Goal: Task Accomplishment & Management: Manage account settings

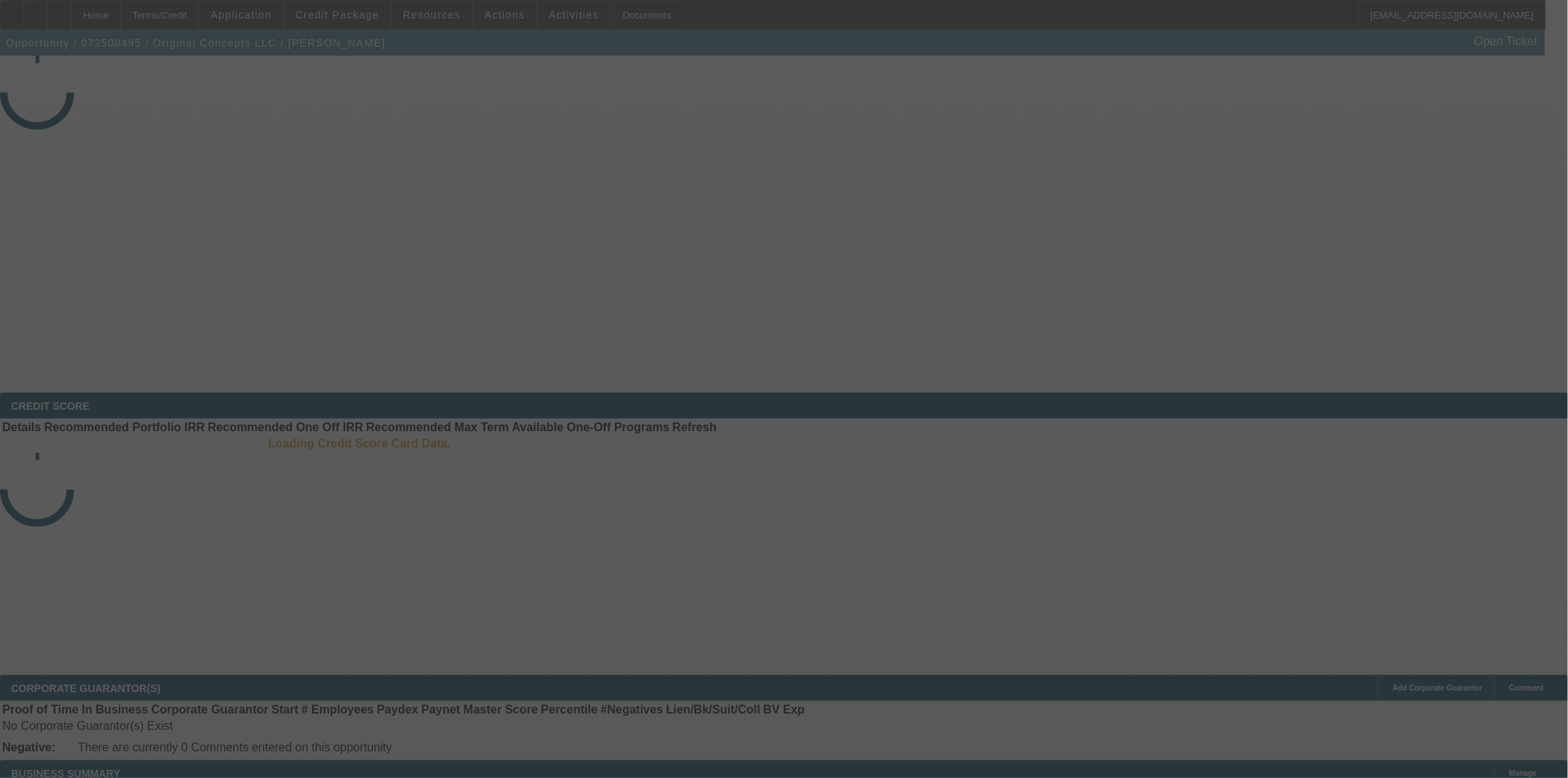
select select "3"
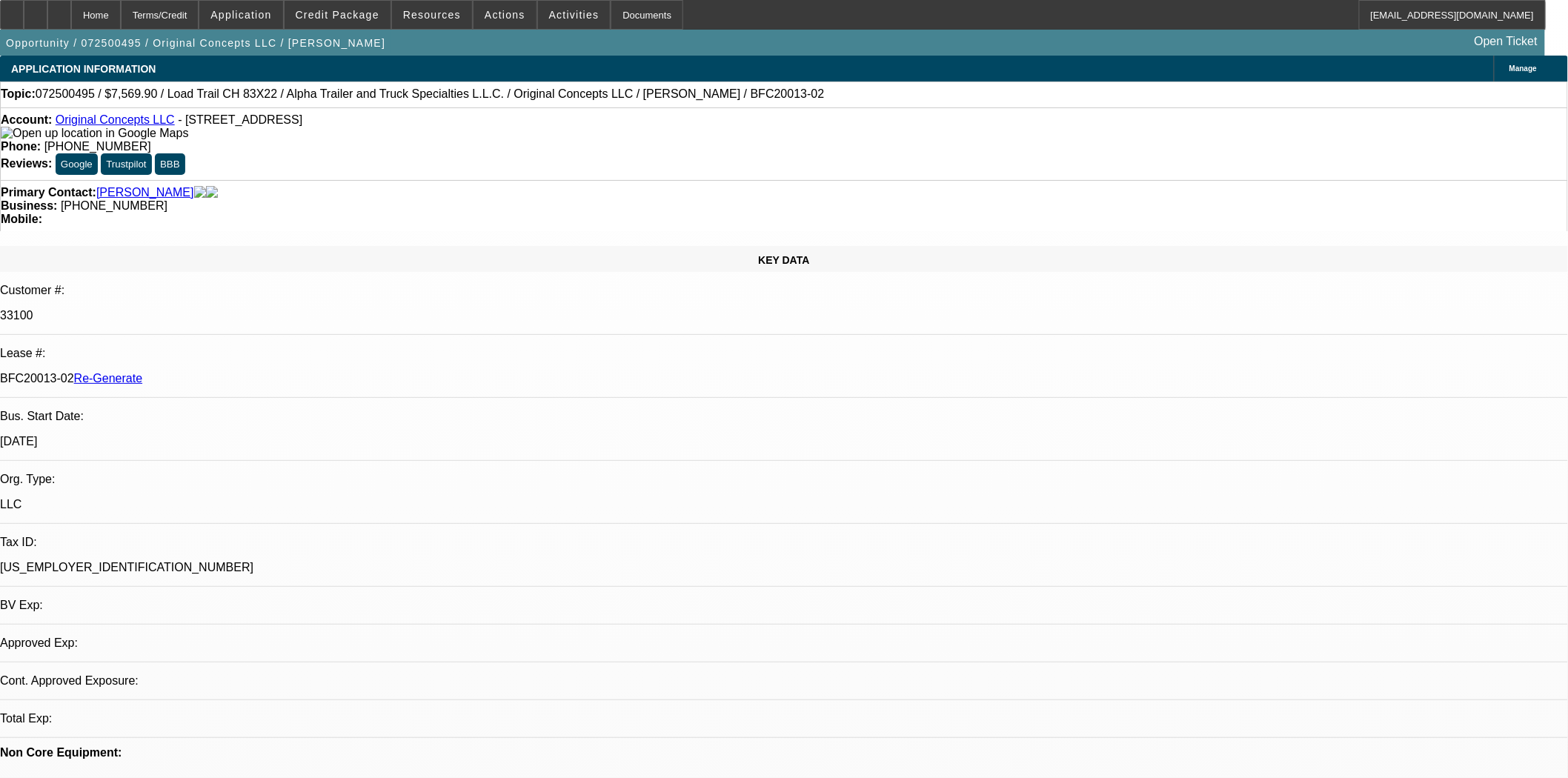
select select "0"
select select "2"
select select "0"
select select "6"
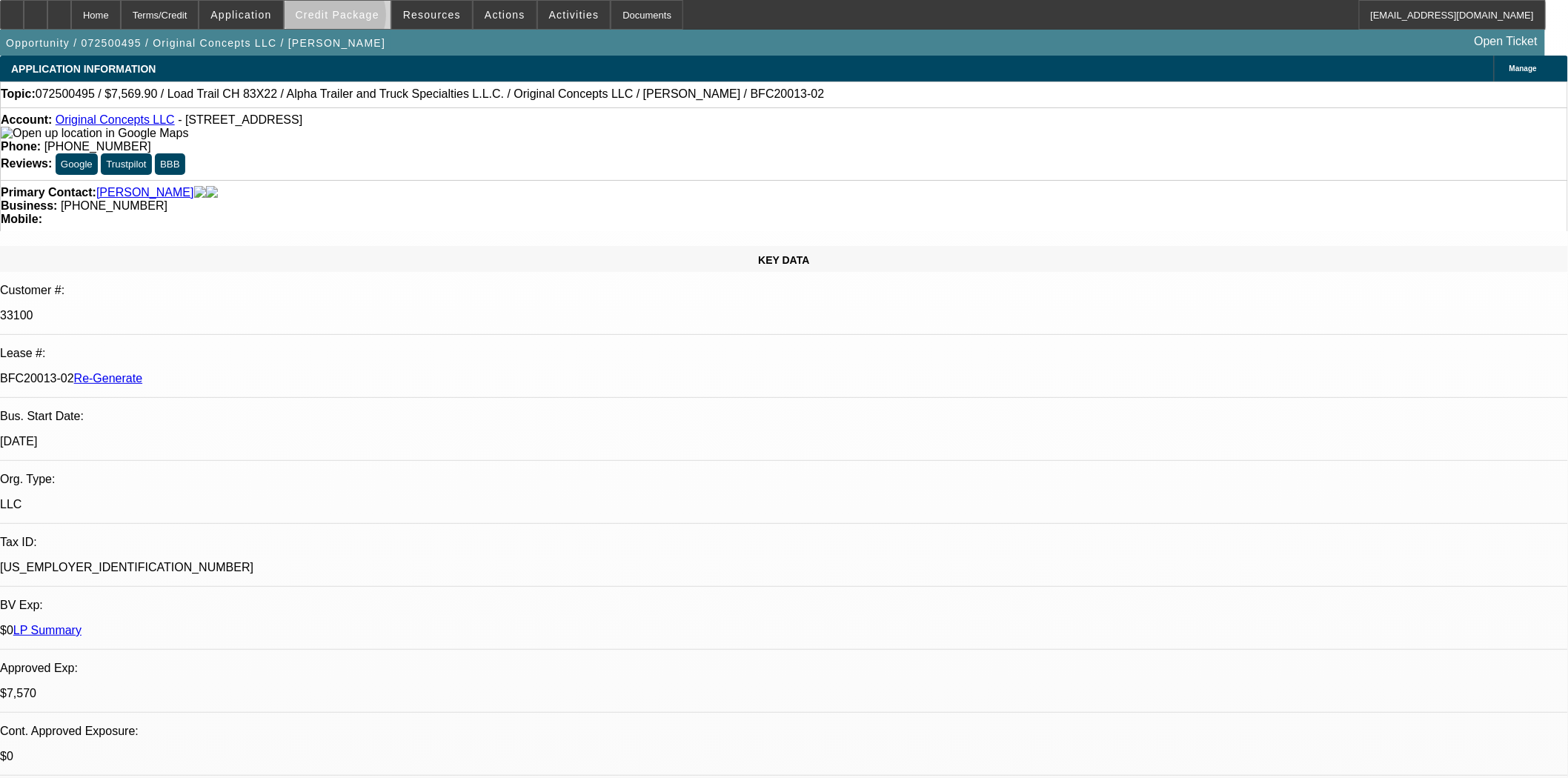
click at [359, 19] on span "Credit Package" at bounding box center [338, 15] width 84 height 12
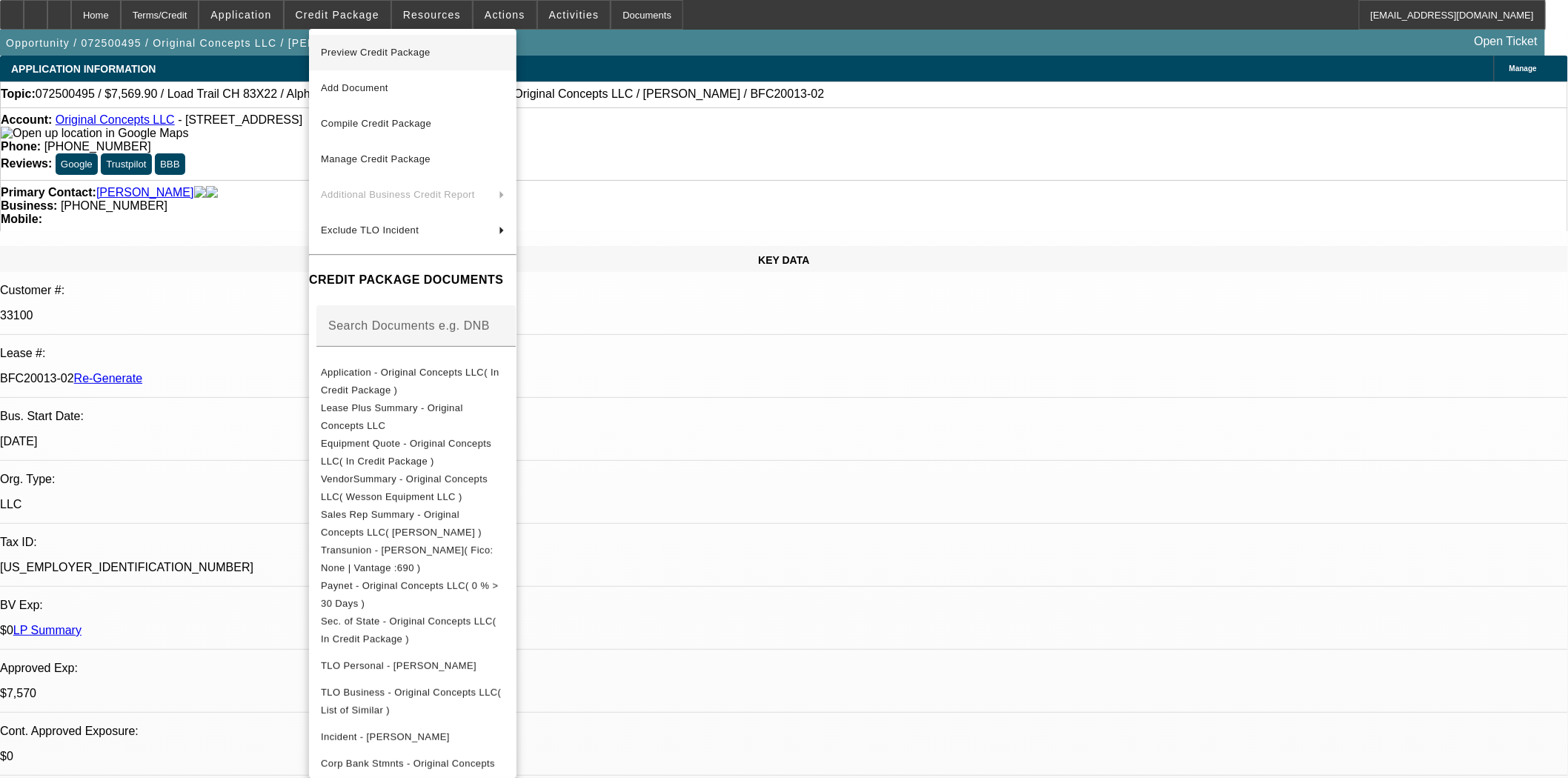
click at [366, 50] on span "Preview Credit Package" at bounding box center [375, 52] width 109 height 11
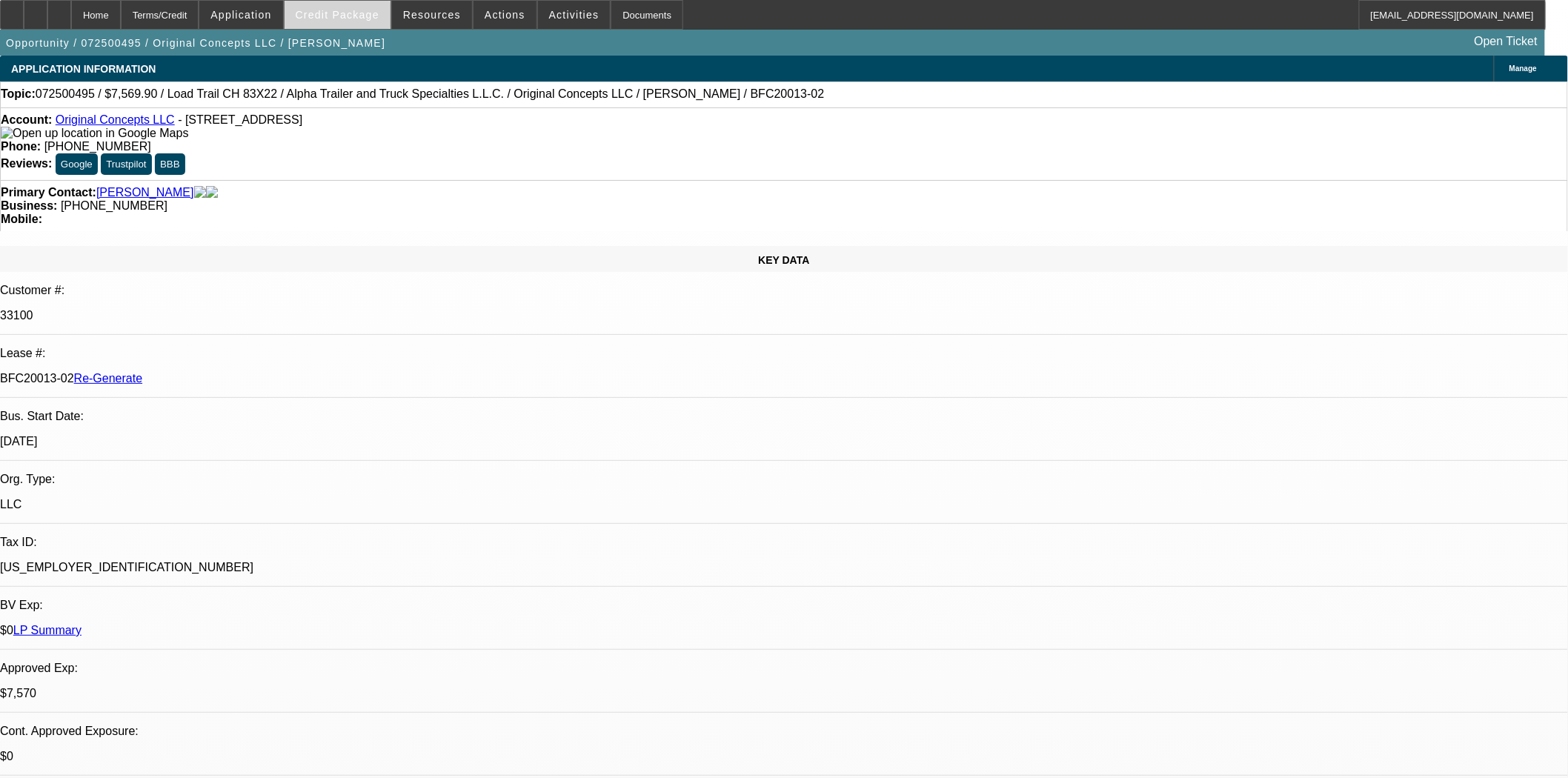
click at [363, 10] on span "Credit Package" at bounding box center [338, 15] width 84 height 12
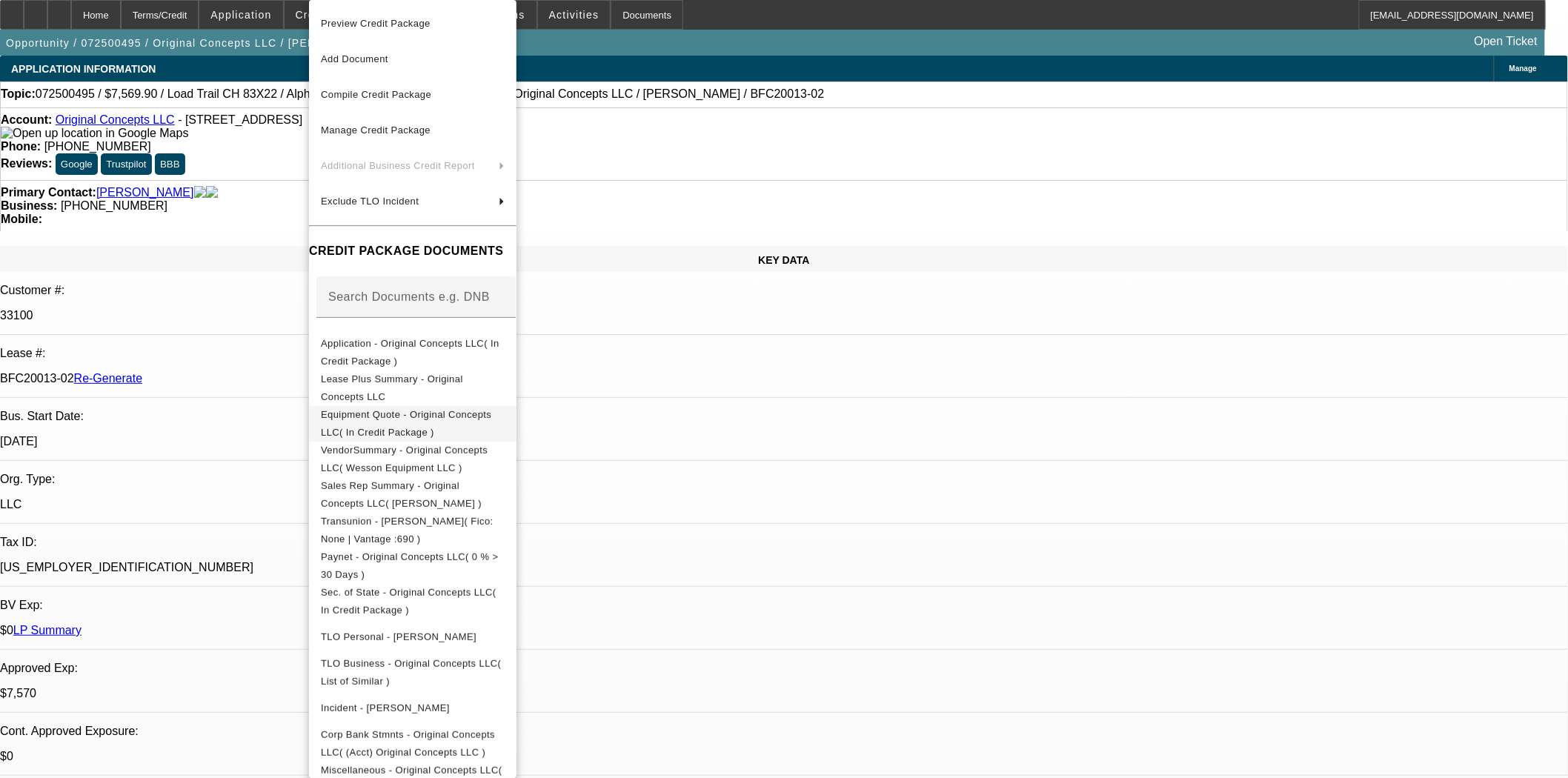
click at [409, 410] on span "Equipment Quote - Original Concepts LLC( In Credit Package )" at bounding box center [412, 424] width 184 height 36
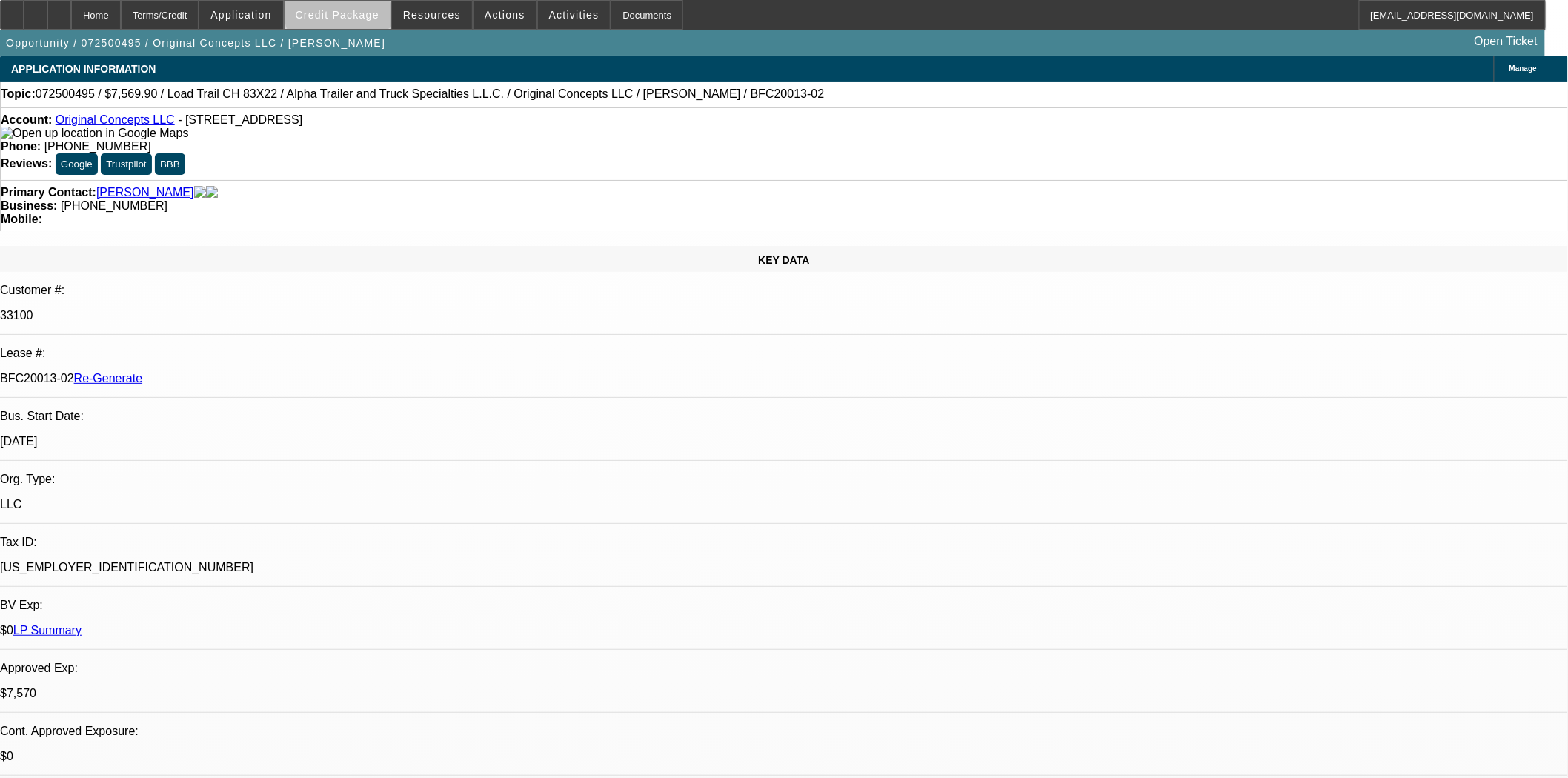
click at [372, 11] on span "Credit Package" at bounding box center [338, 15] width 84 height 12
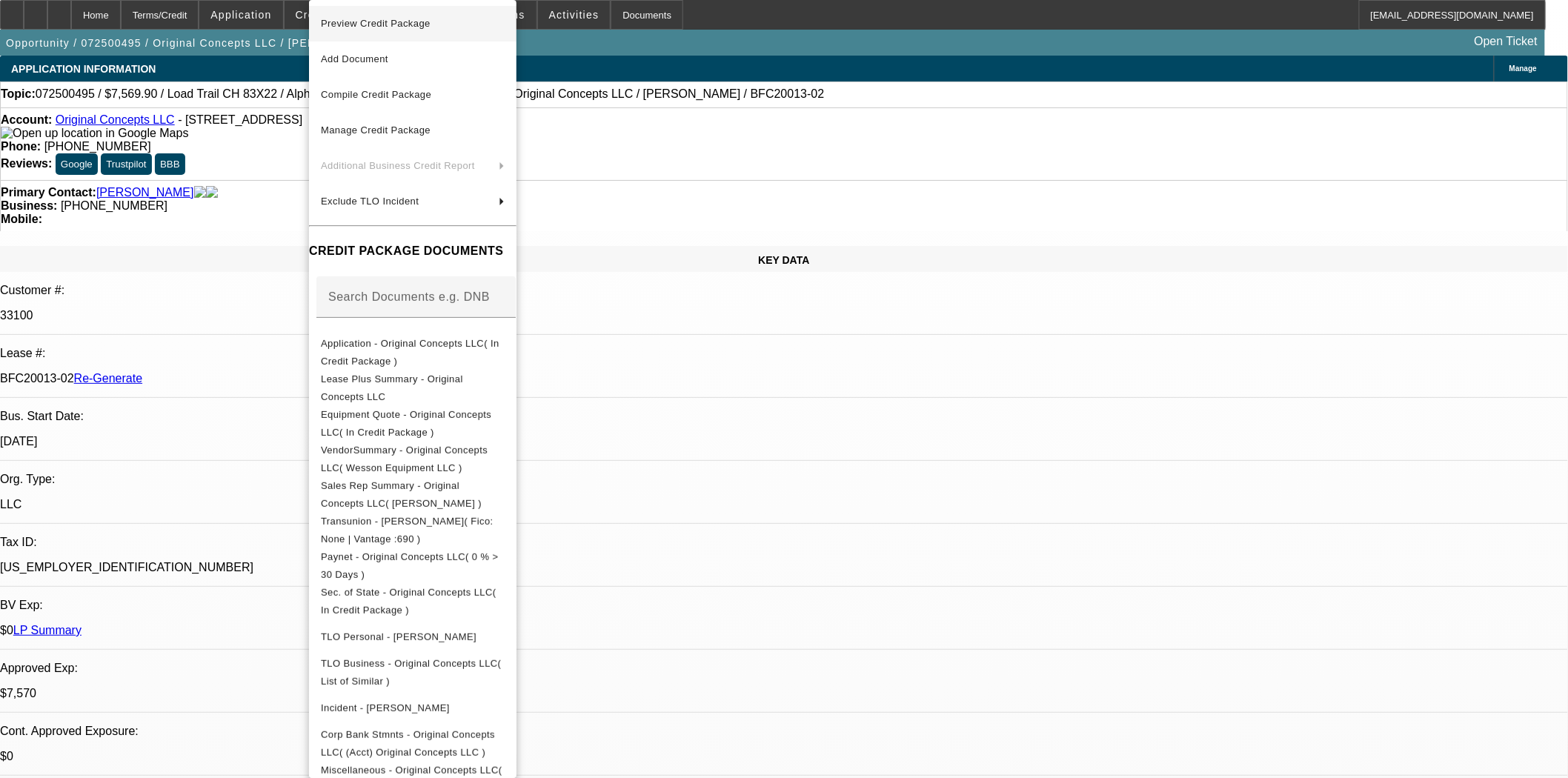
click at [373, 26] on span "Preview Credit Package" at bounding box center [375, 23] width 109 height 11
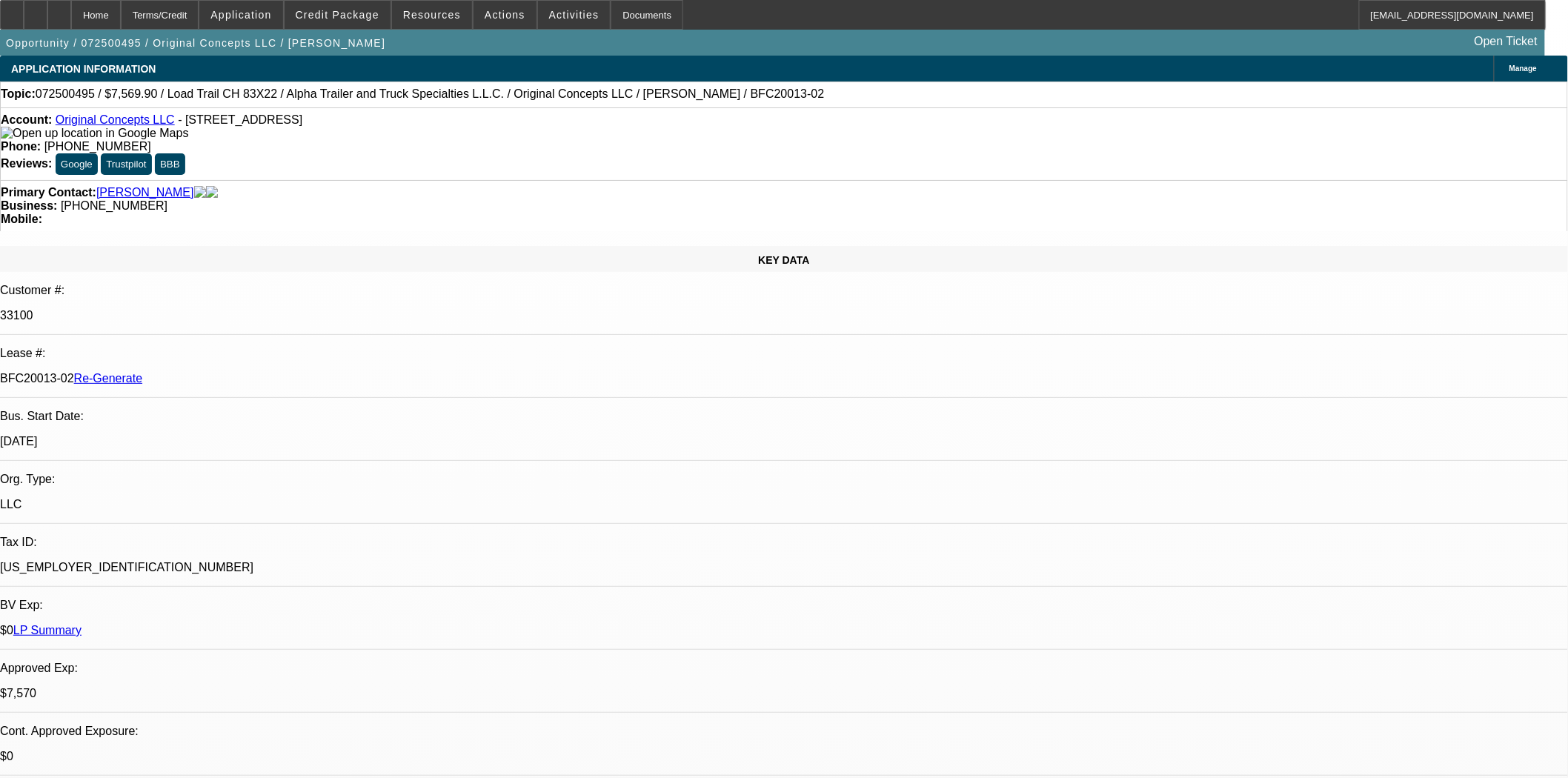
drag, startPoint x: 1145, startPoint y: 173, endPoint x: 1146, endPoint y: 181, distance: 8.1
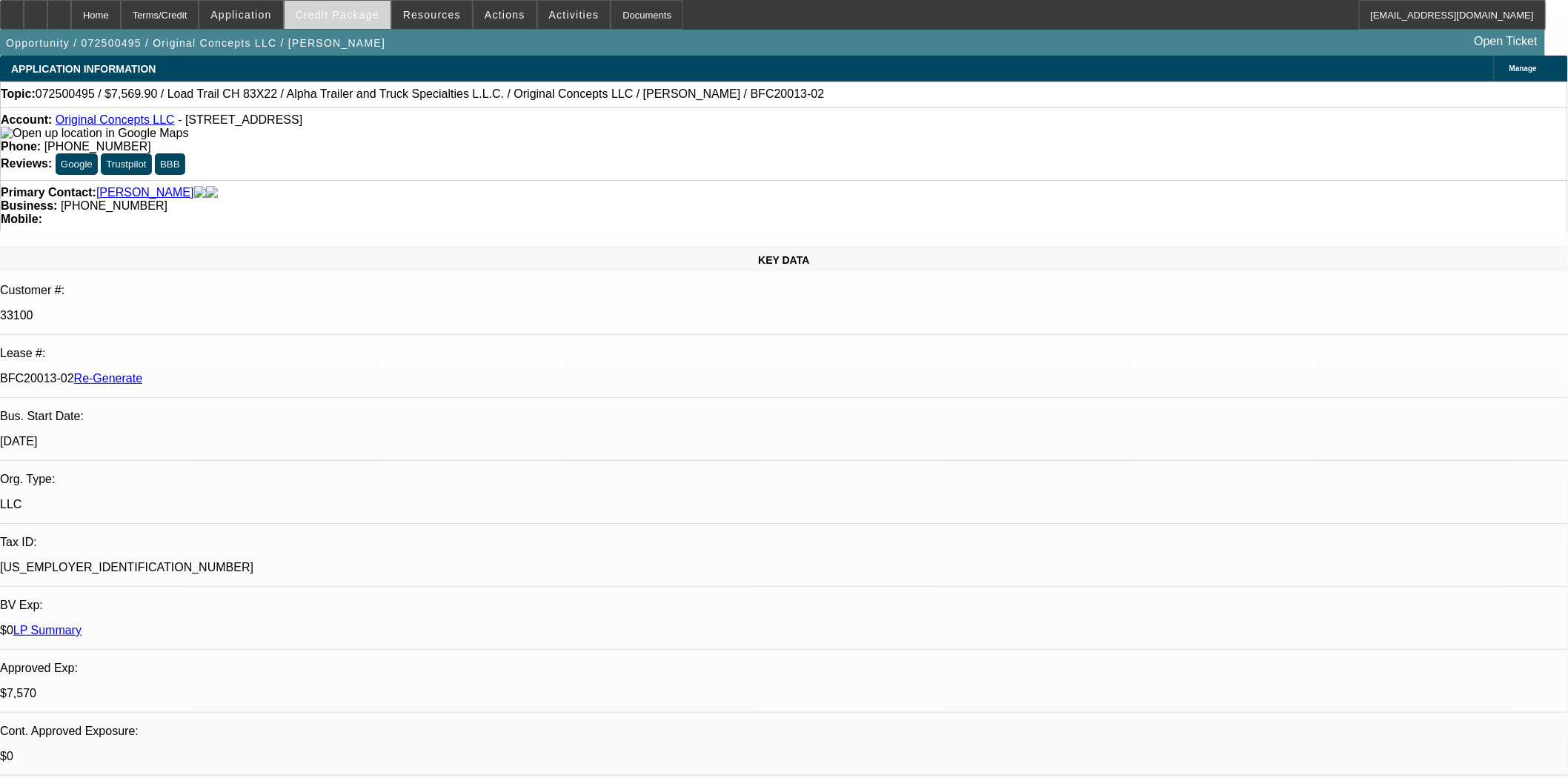
click at [371, 9] on span "Credit Package" at bounding box center [338, 15] width 84 height 12
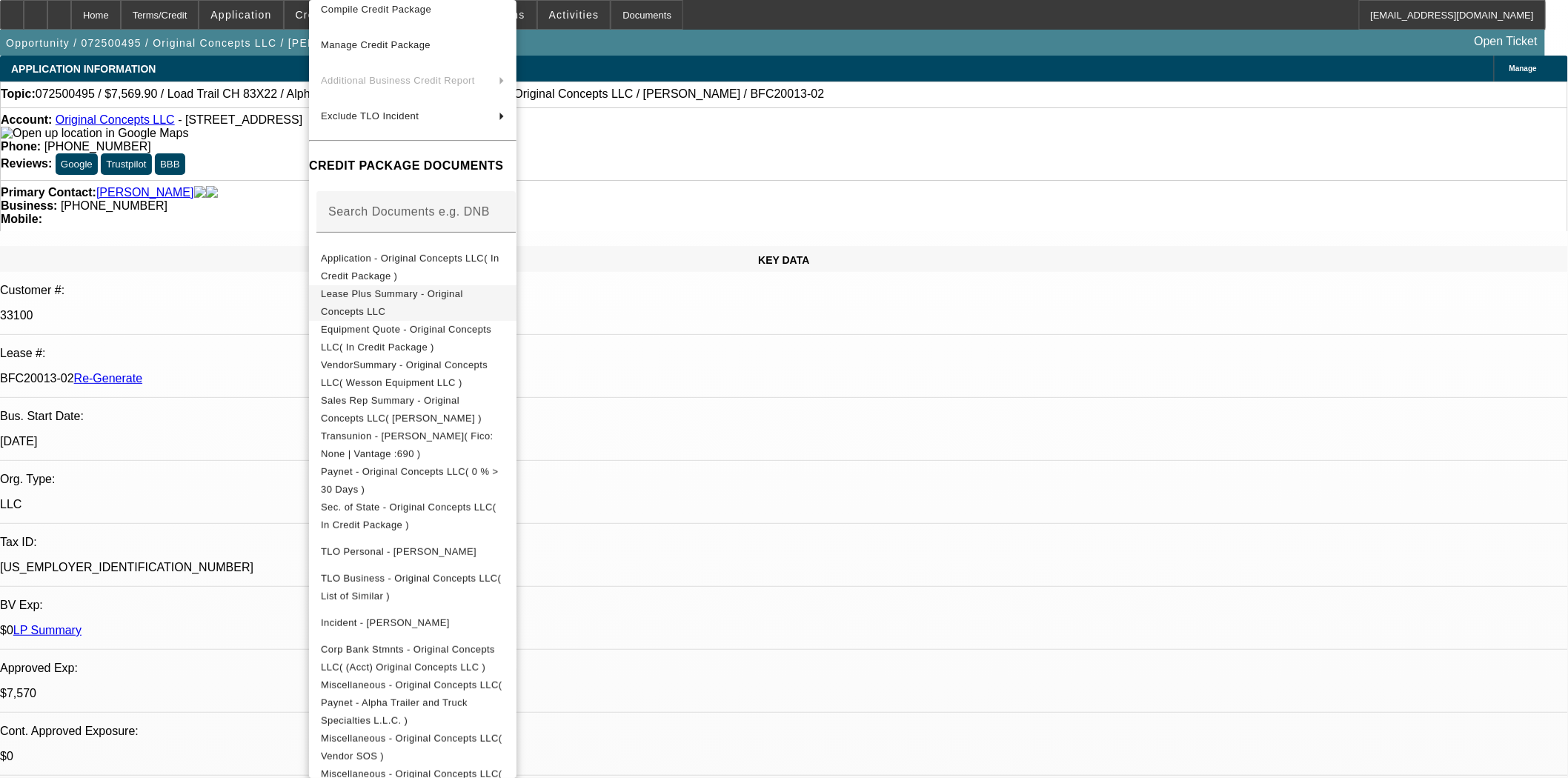
scroll to position [97, 0]
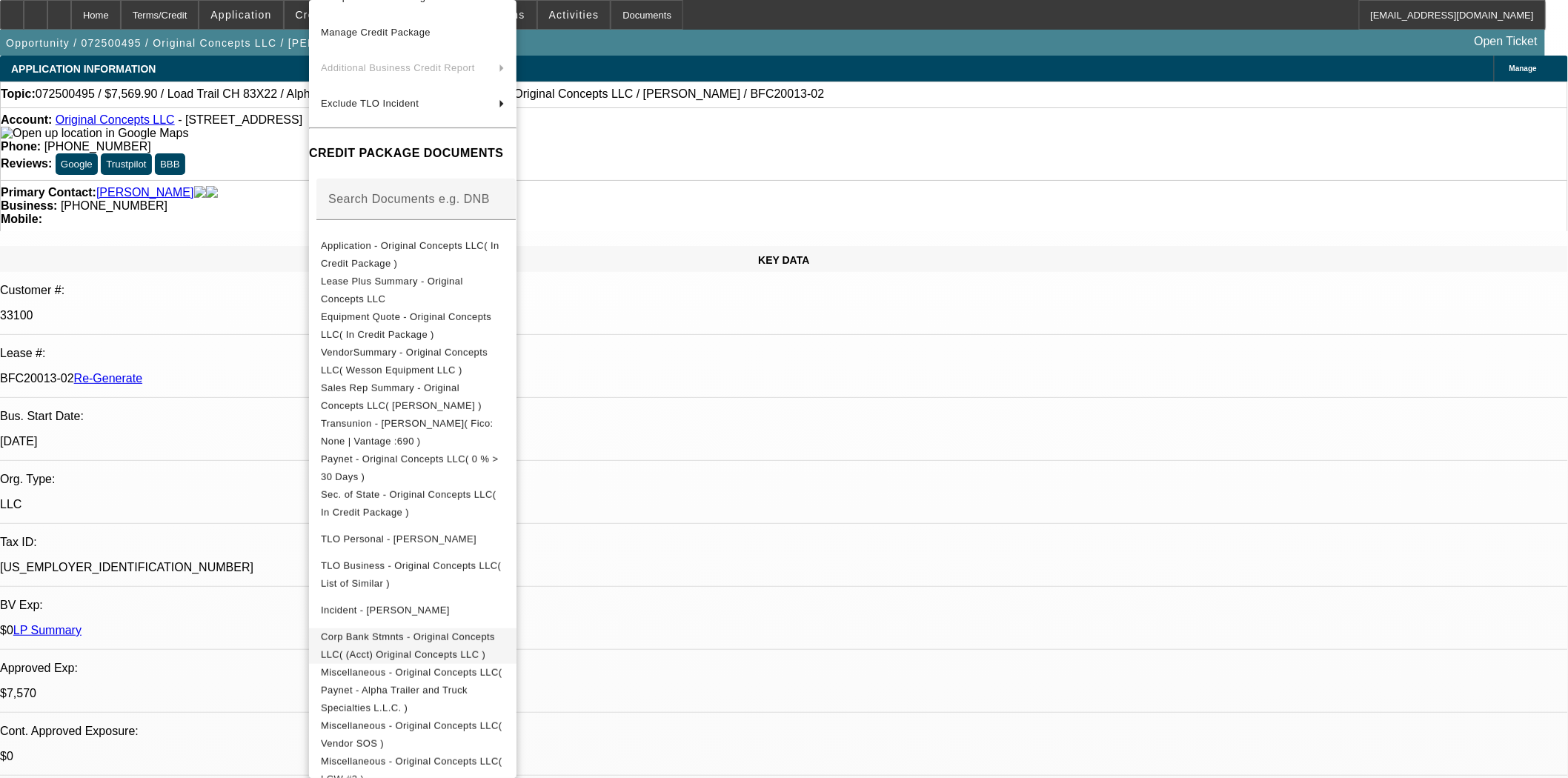
click at [425, 635] on span "Corp Bank Stmnts - Original Concepts LLC( (Acct) Original Concepts LLC )" at bounding box center [408, 646] width 174 height 29
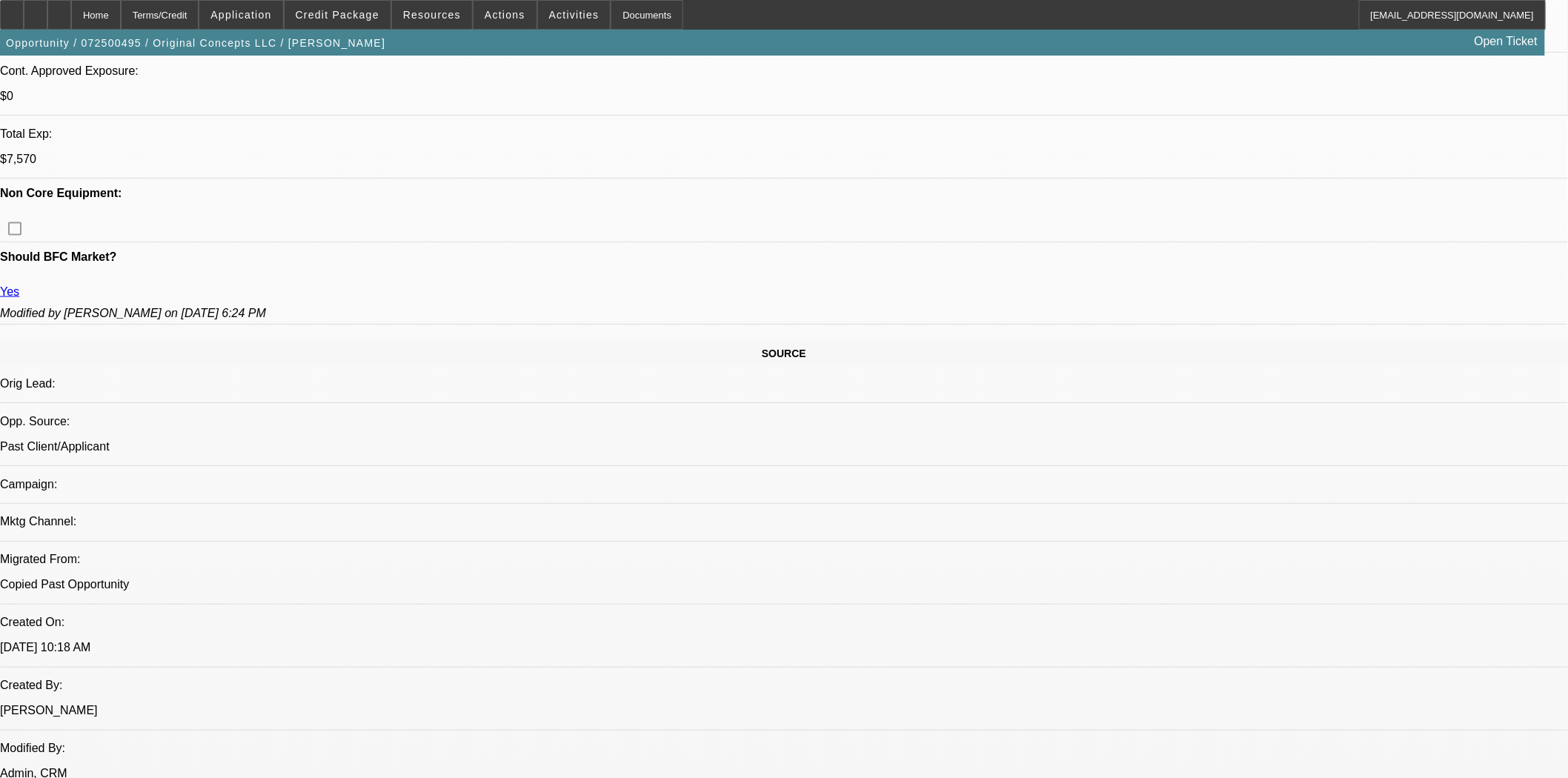
scroll to position [740, 0]
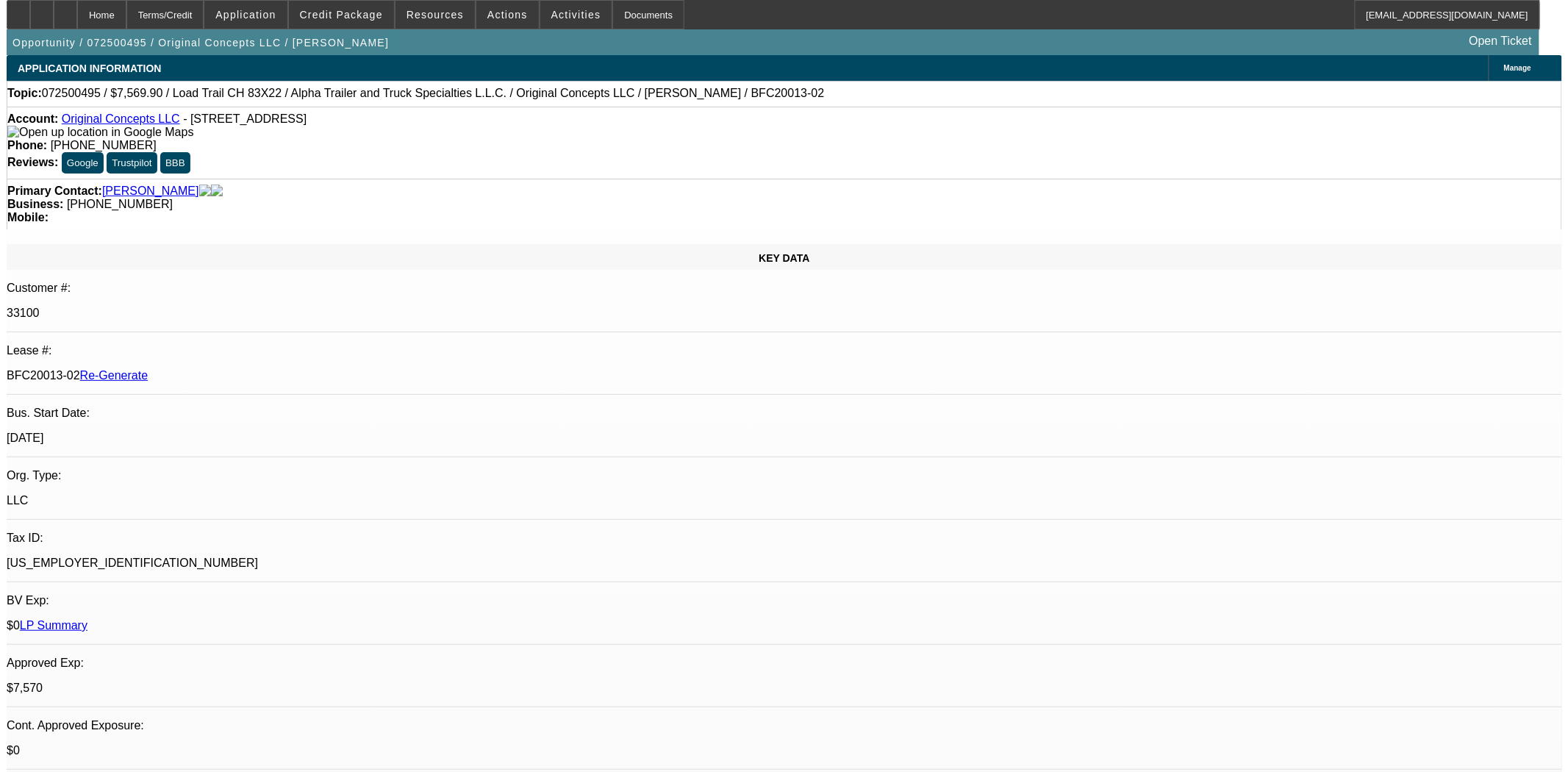
scroll to position [0, 0]
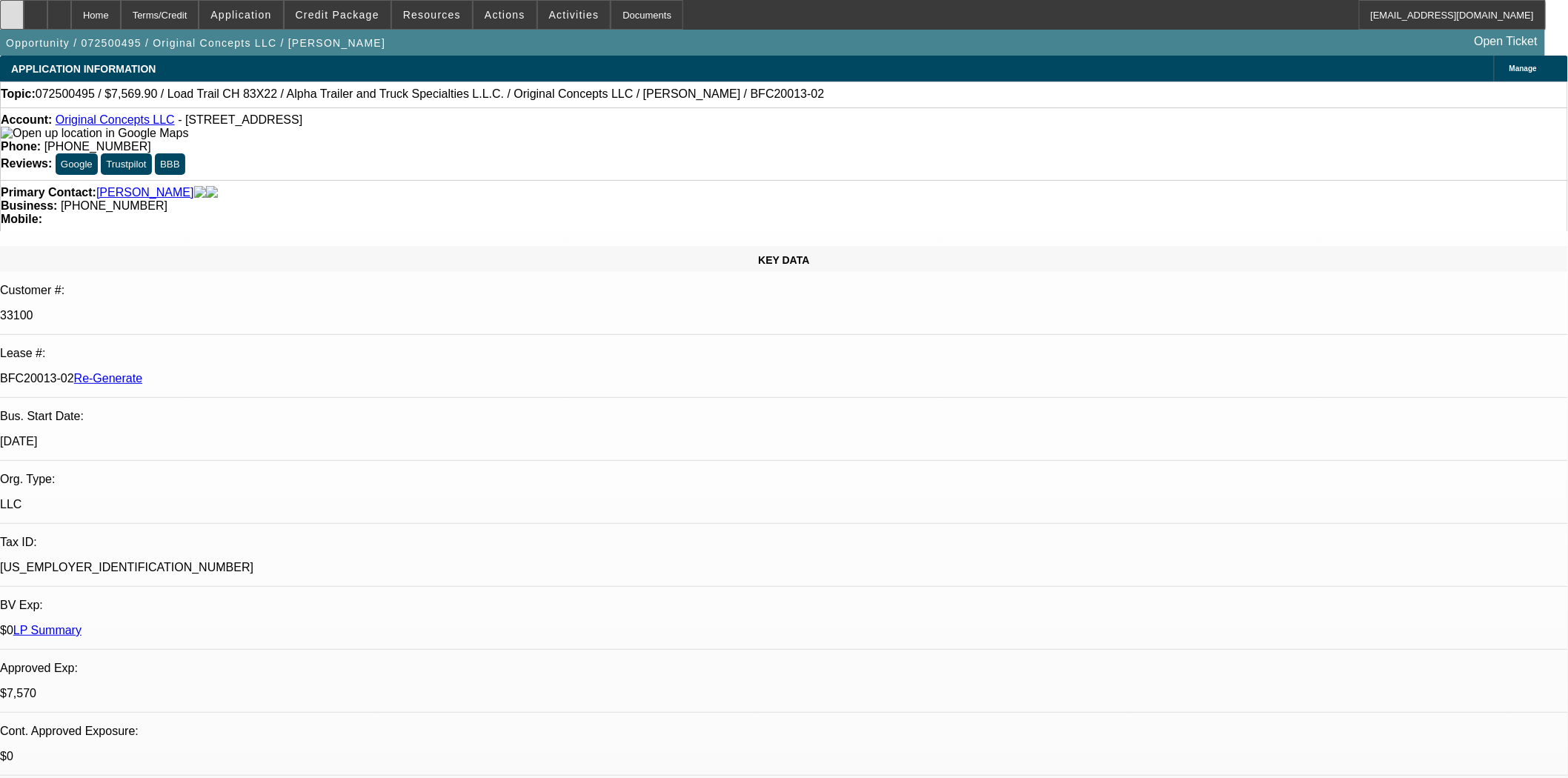
click at [24, 20] on div at bounding box center [12, 15] width 24 height 30
click at [479, 25] on span at bounding box center [505, 15] width 63 height 36
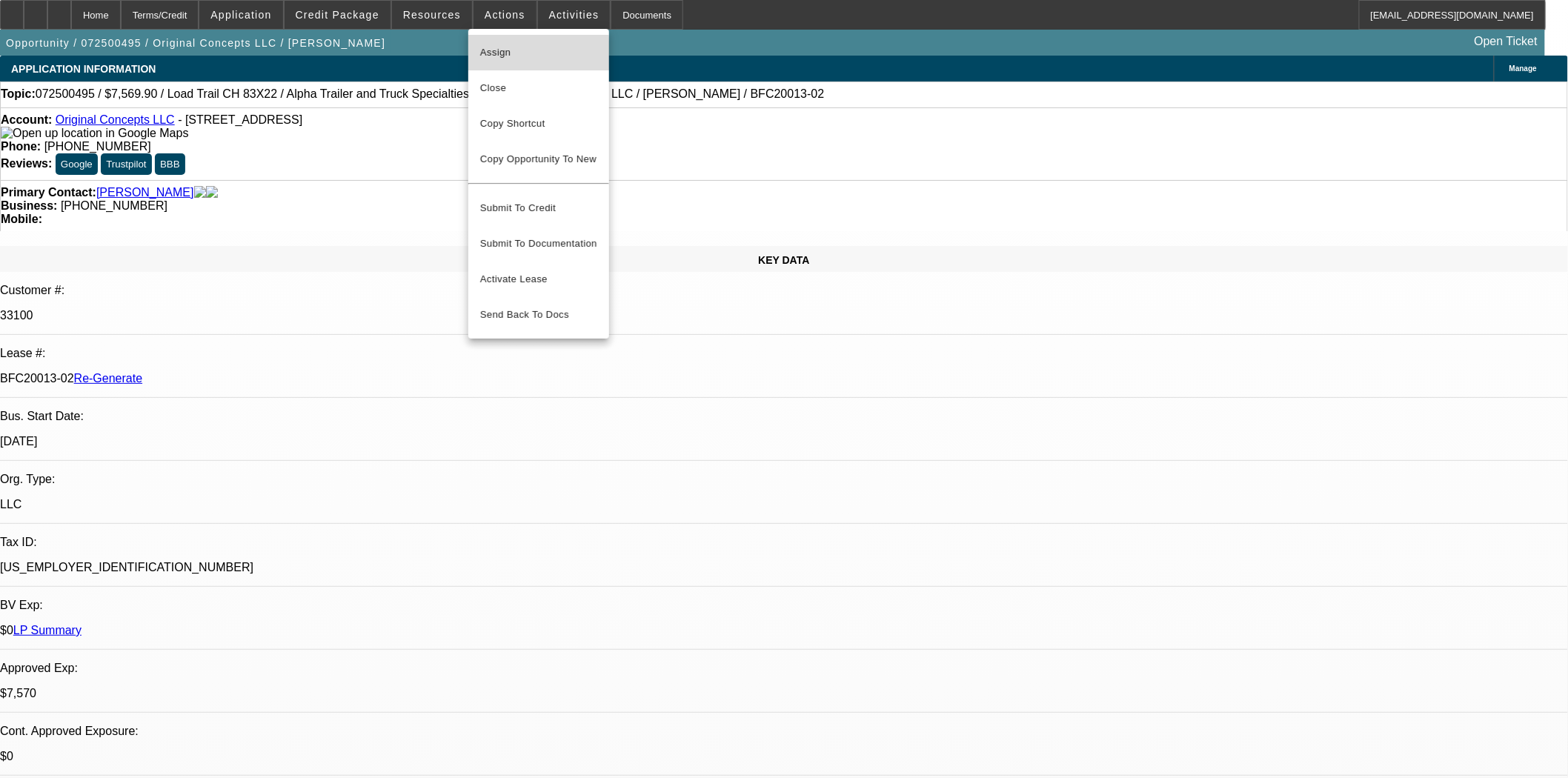
click at [492, 55] on span "Assign" at bounding box center [538, 52] width 117 height 18
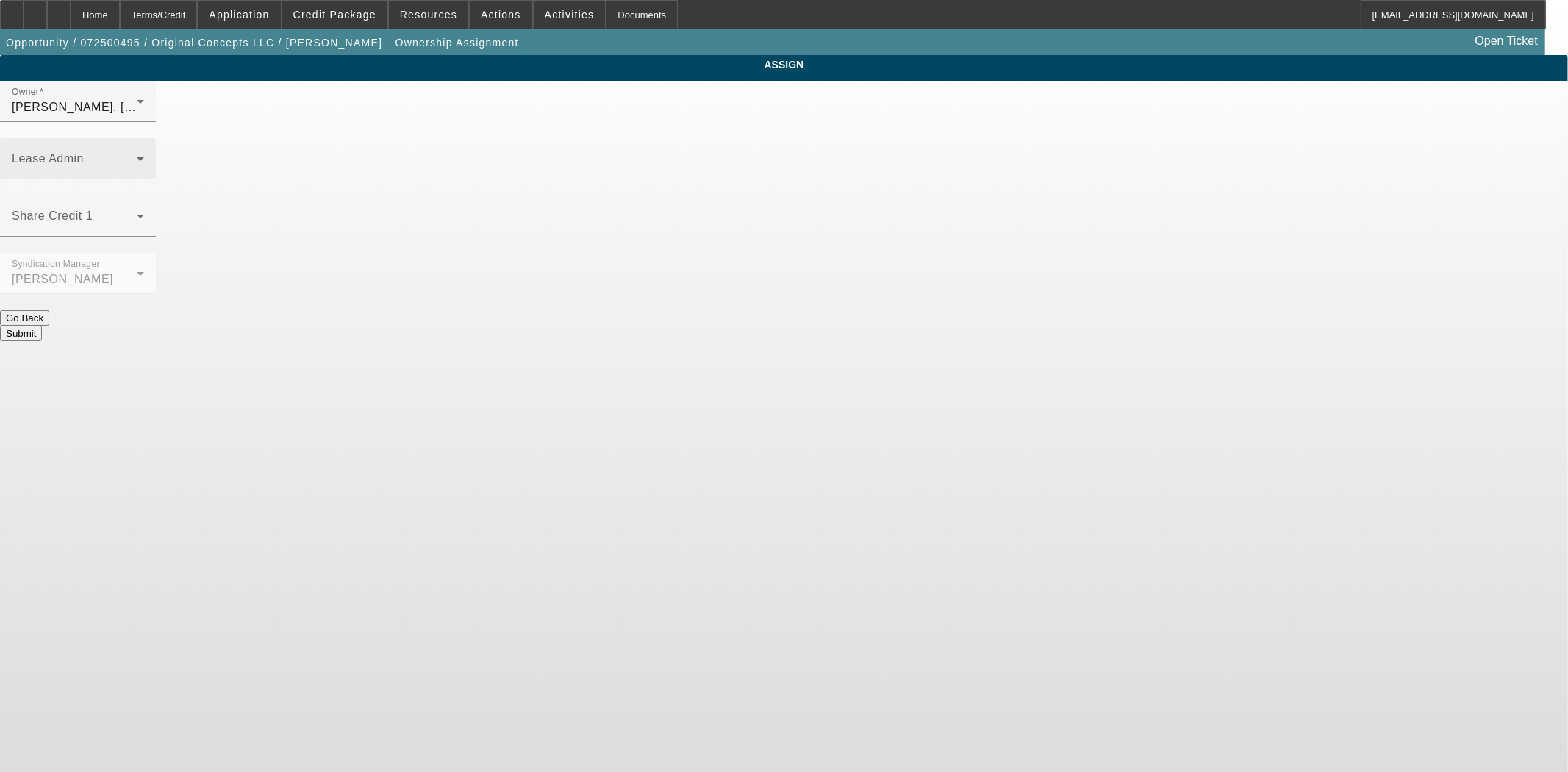
click at [144, 138] on div "Lease Admin" at bounding box center [78, 158] width 132 height 42
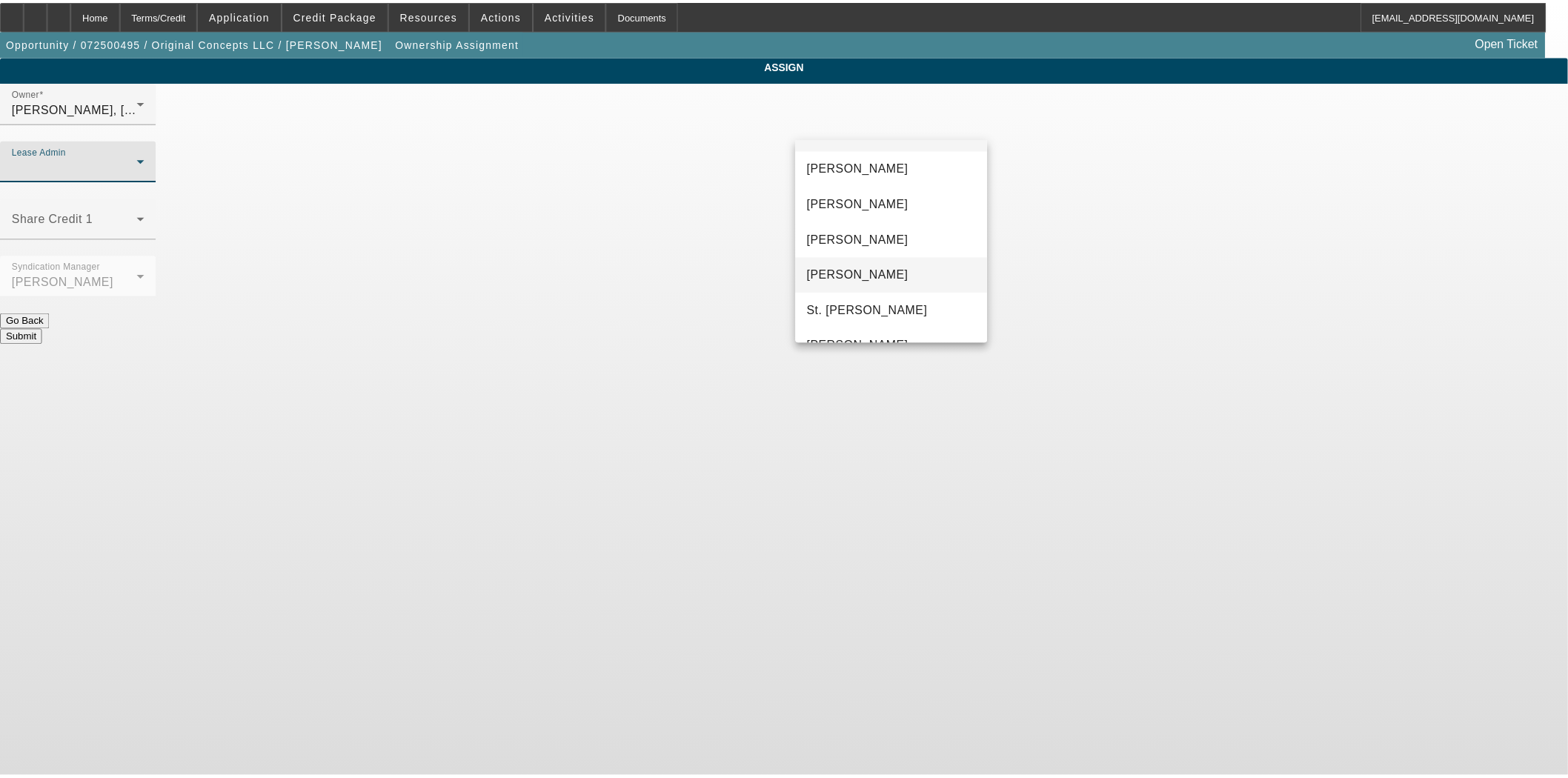
scroll to position [56, 0]
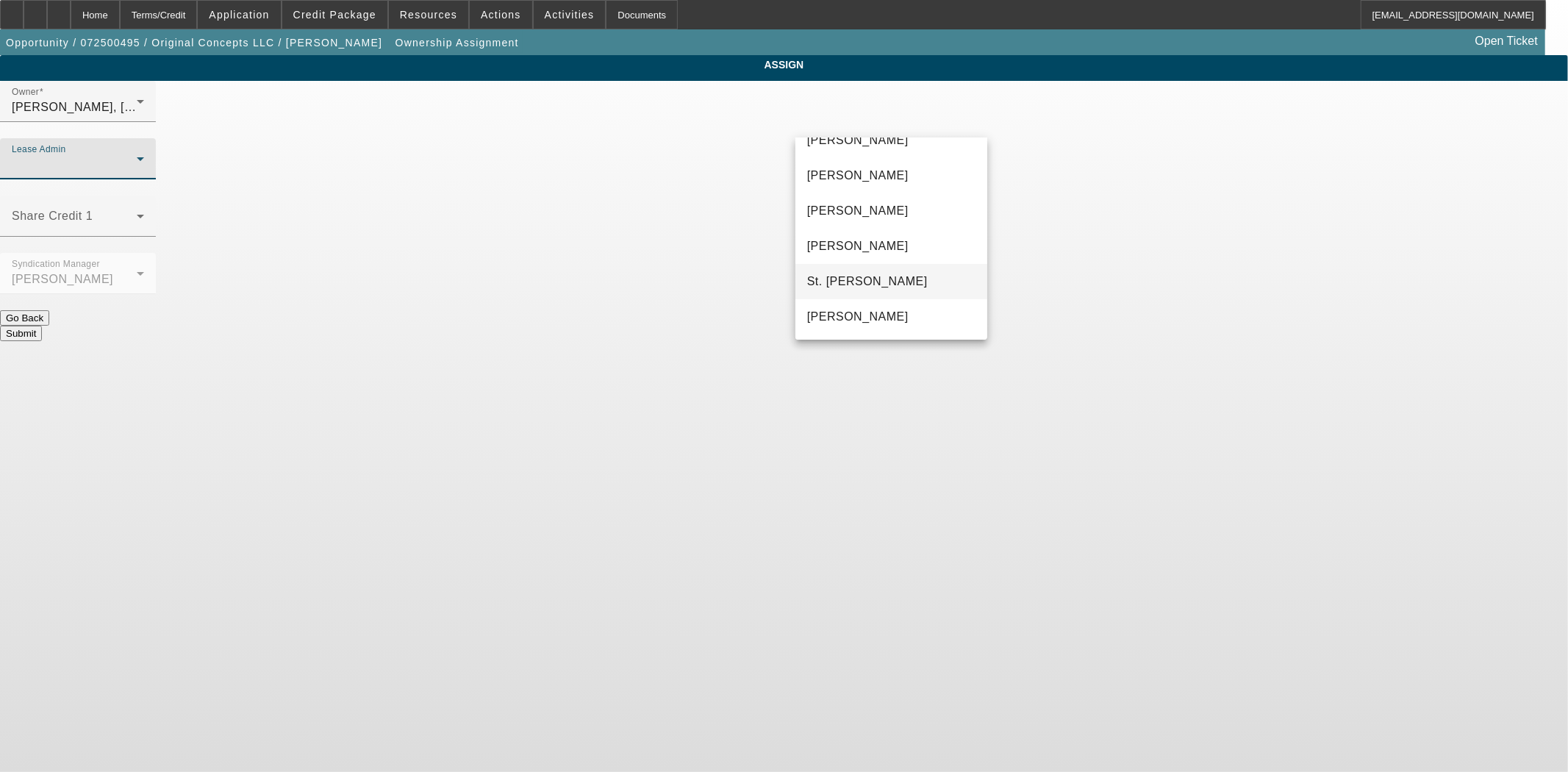
click at [837, 282] on span "St. [PERSON_NAME]" at bounding box center [867, 281] width 120 height 18
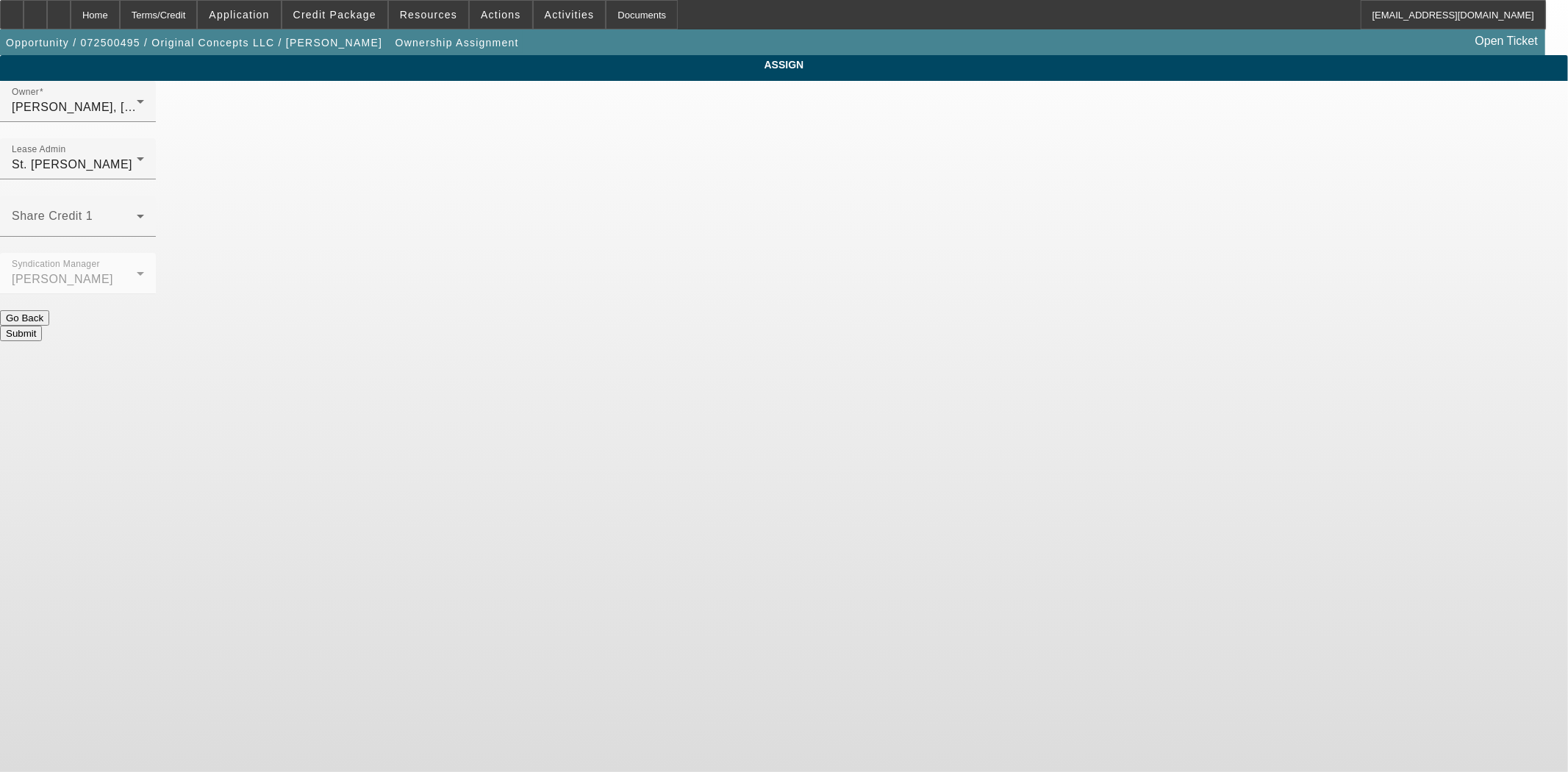
click at [42, 325] on button "Submit" at bounding box center [20, 333] width 42 height 15
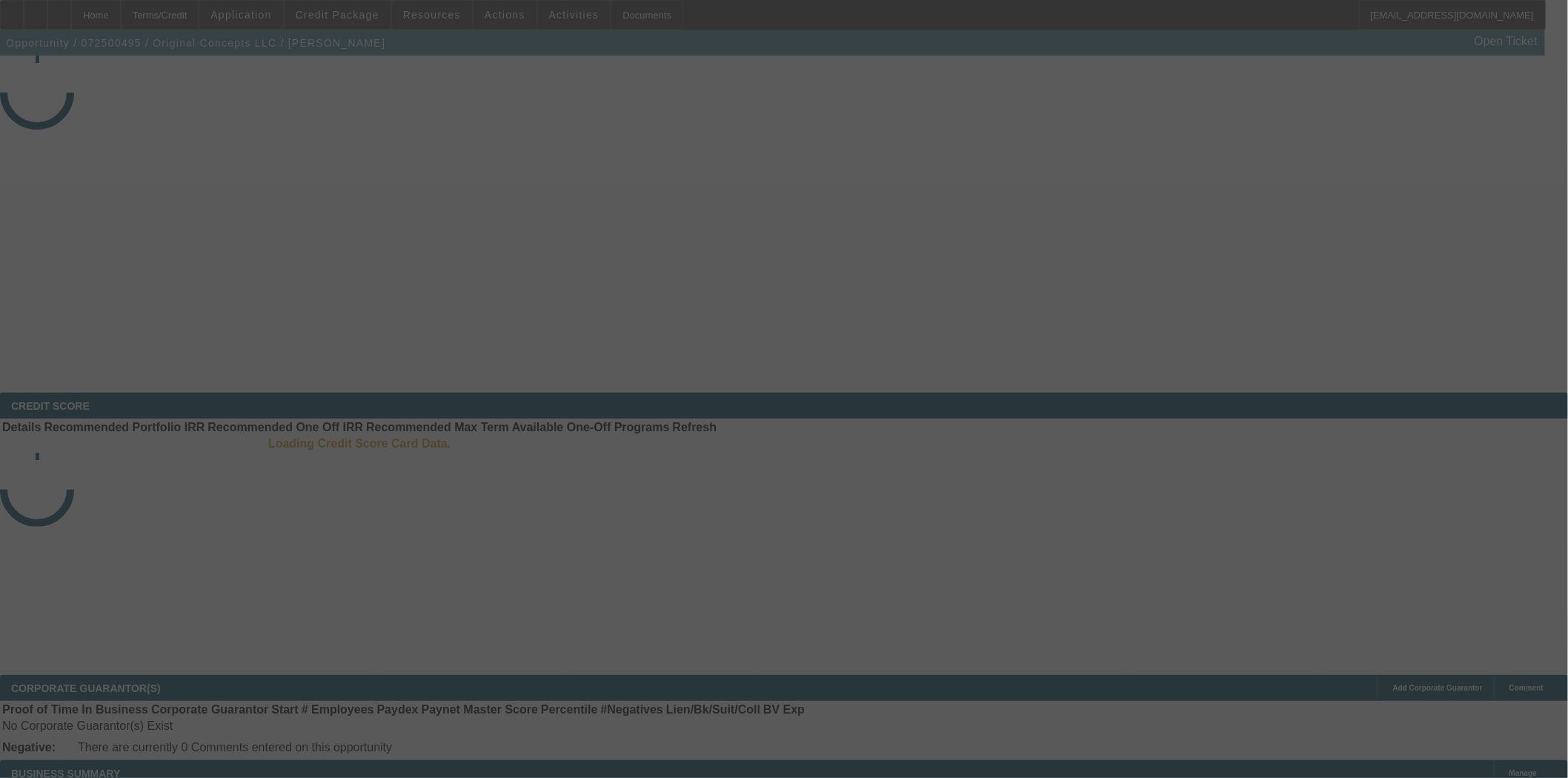
select select "3"
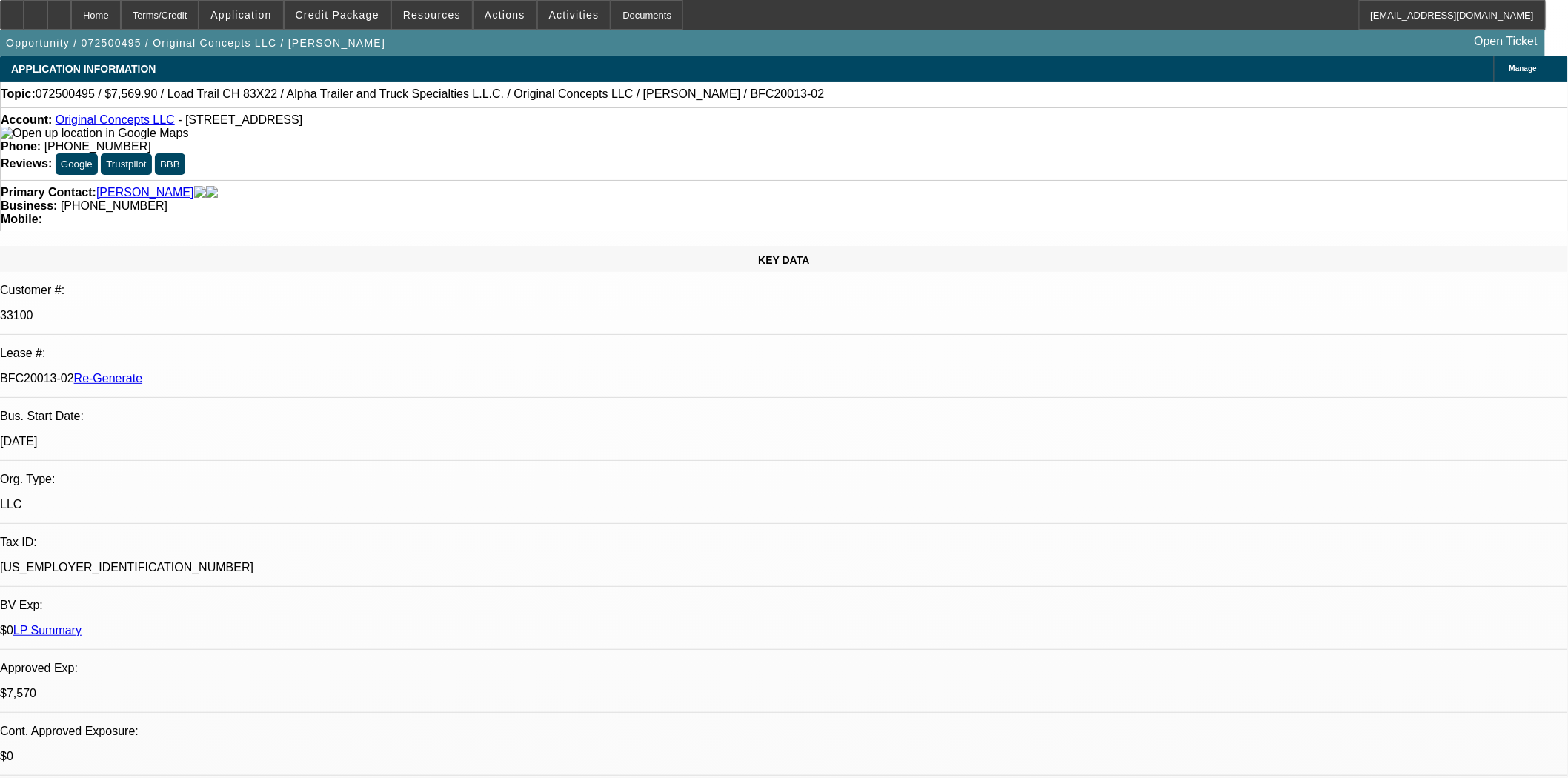
select select "0"
select select "2"
select select "0"
select select "6"
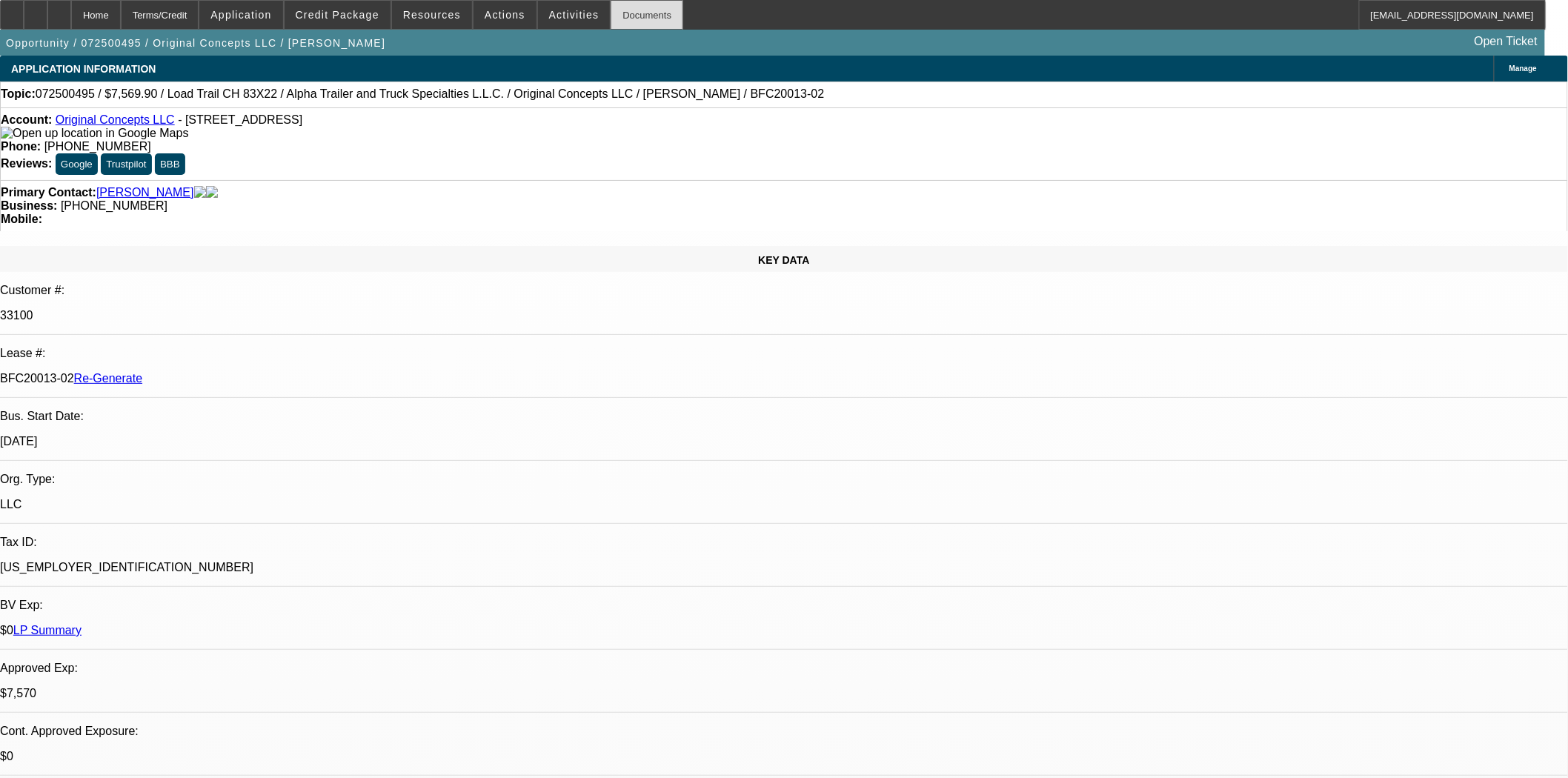
click at [614, 10] on div "Documents" at bounding box center [647, 15] width 73 height 30
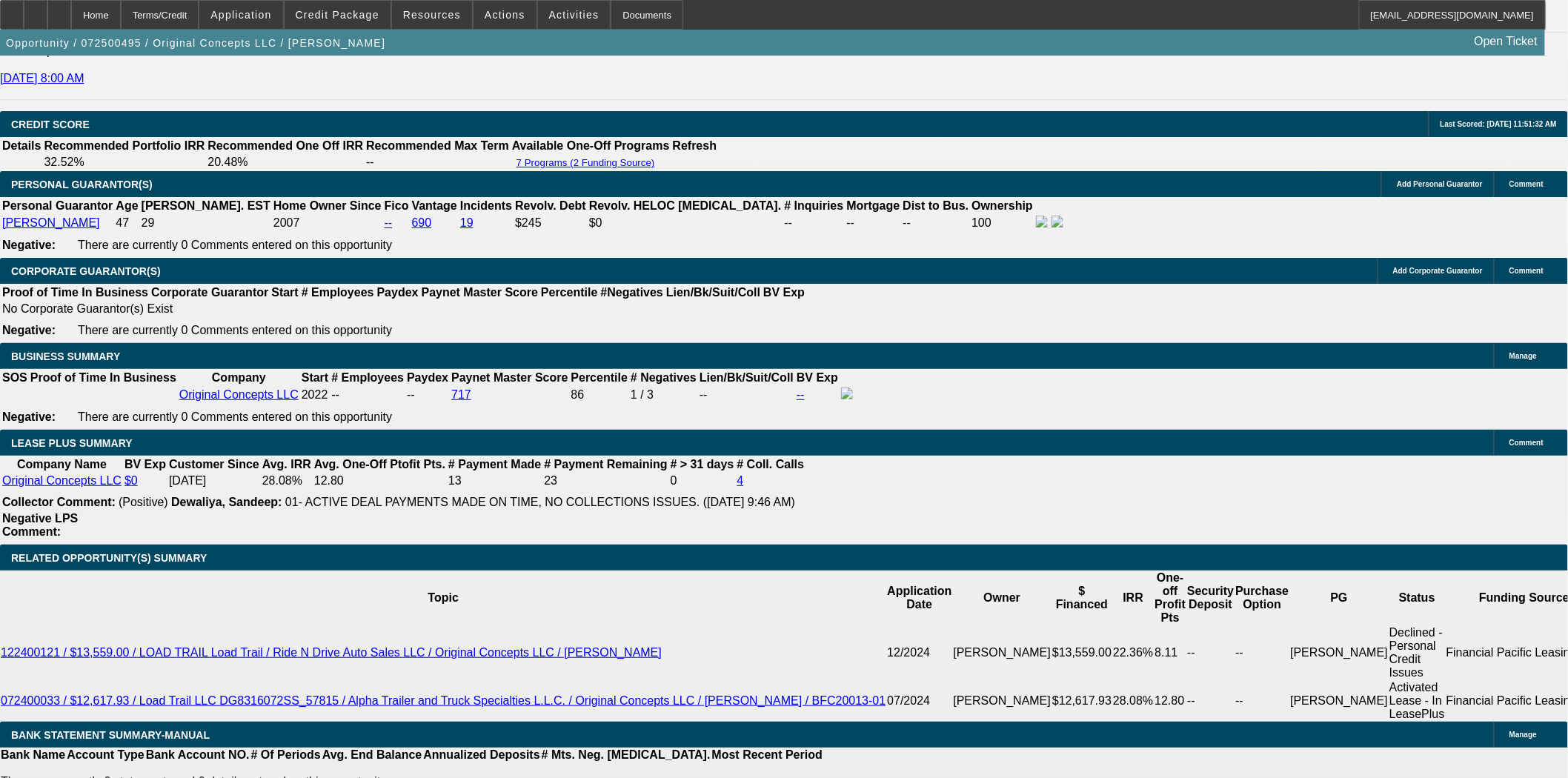
scroll to position [2222, 0]
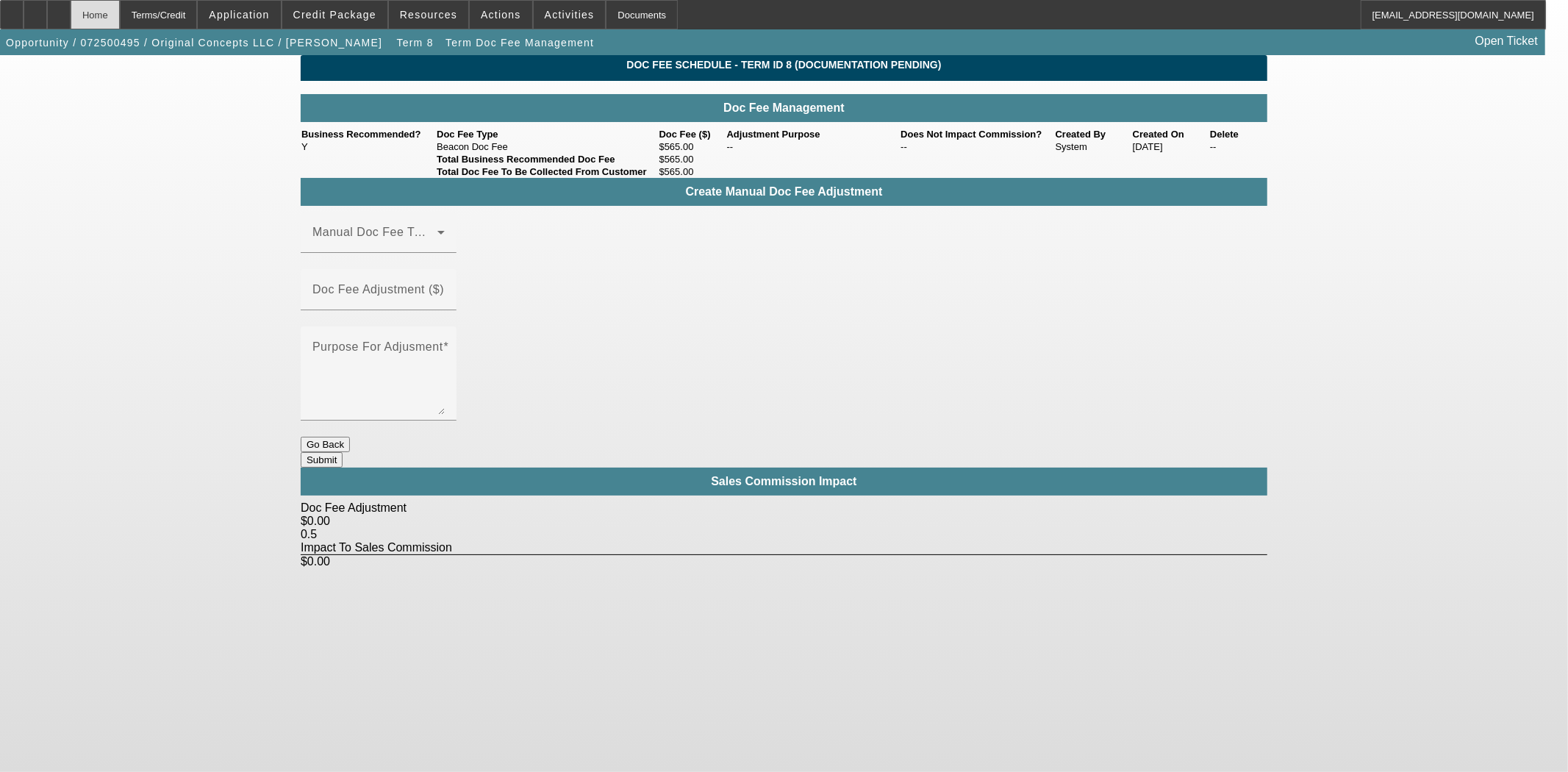
click at [120, 13] on div "Home" at bounding box center [95, 14] width 49 height 30
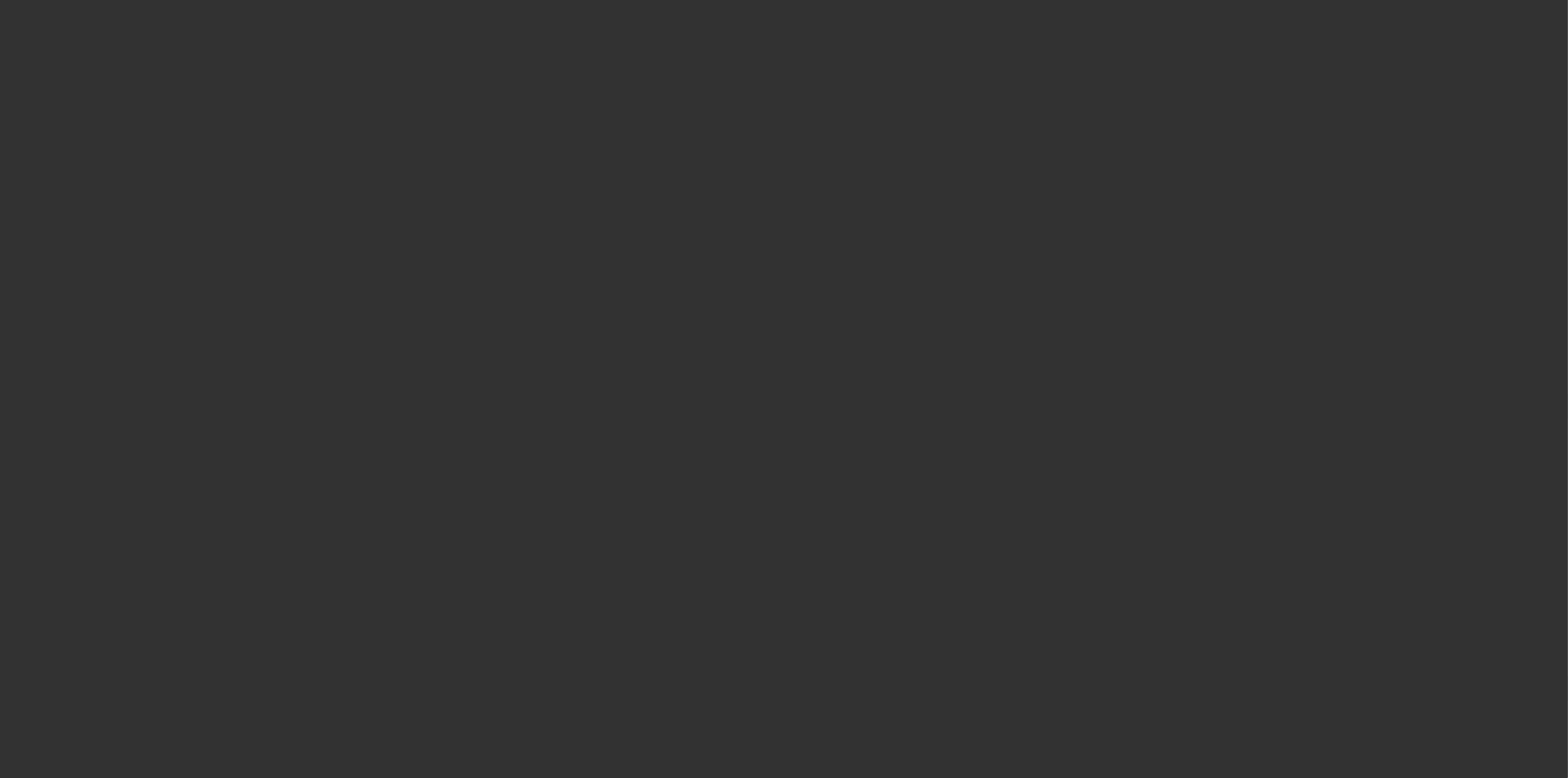
select select "3"
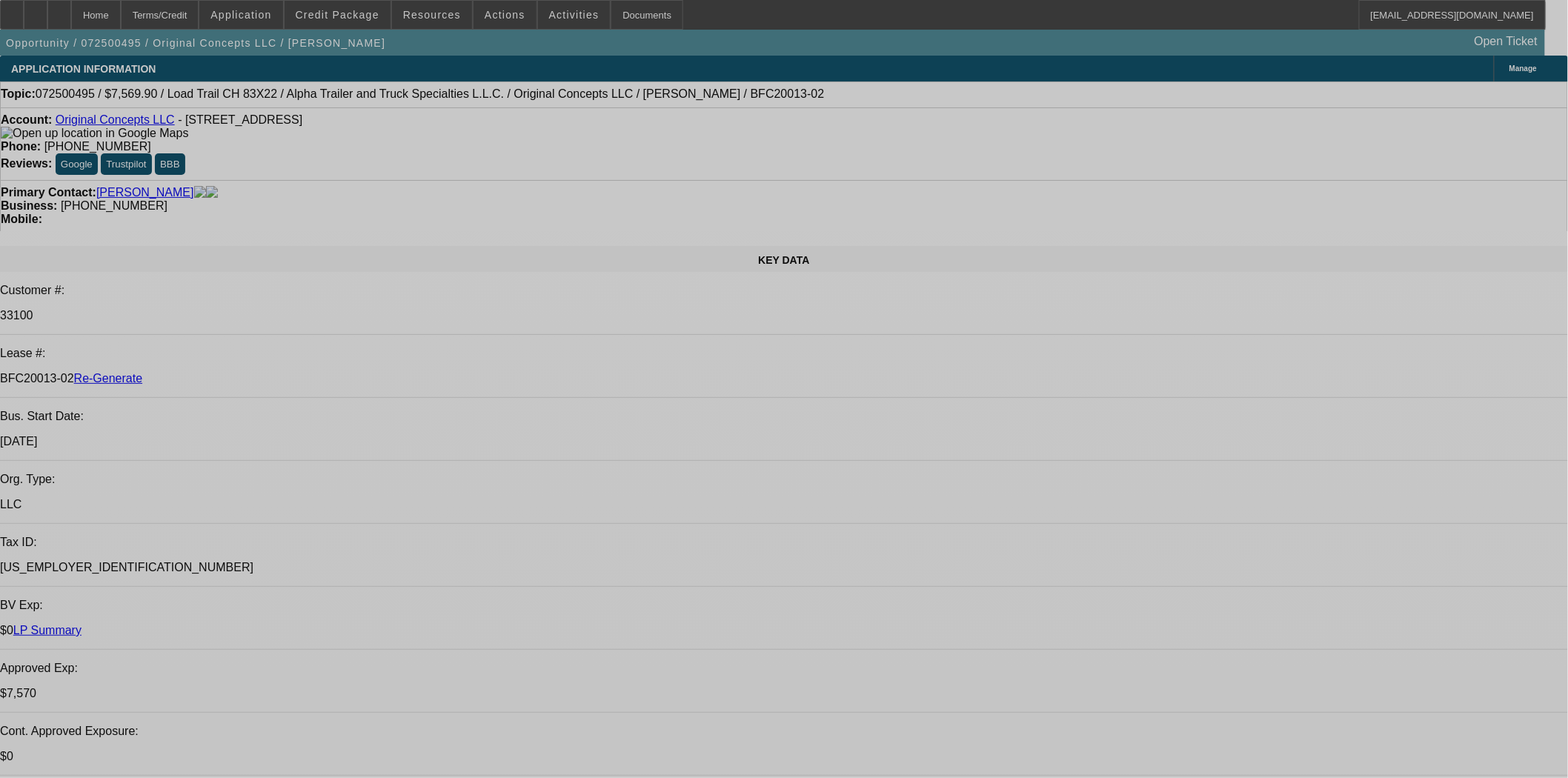
select select "0"
select select "2"
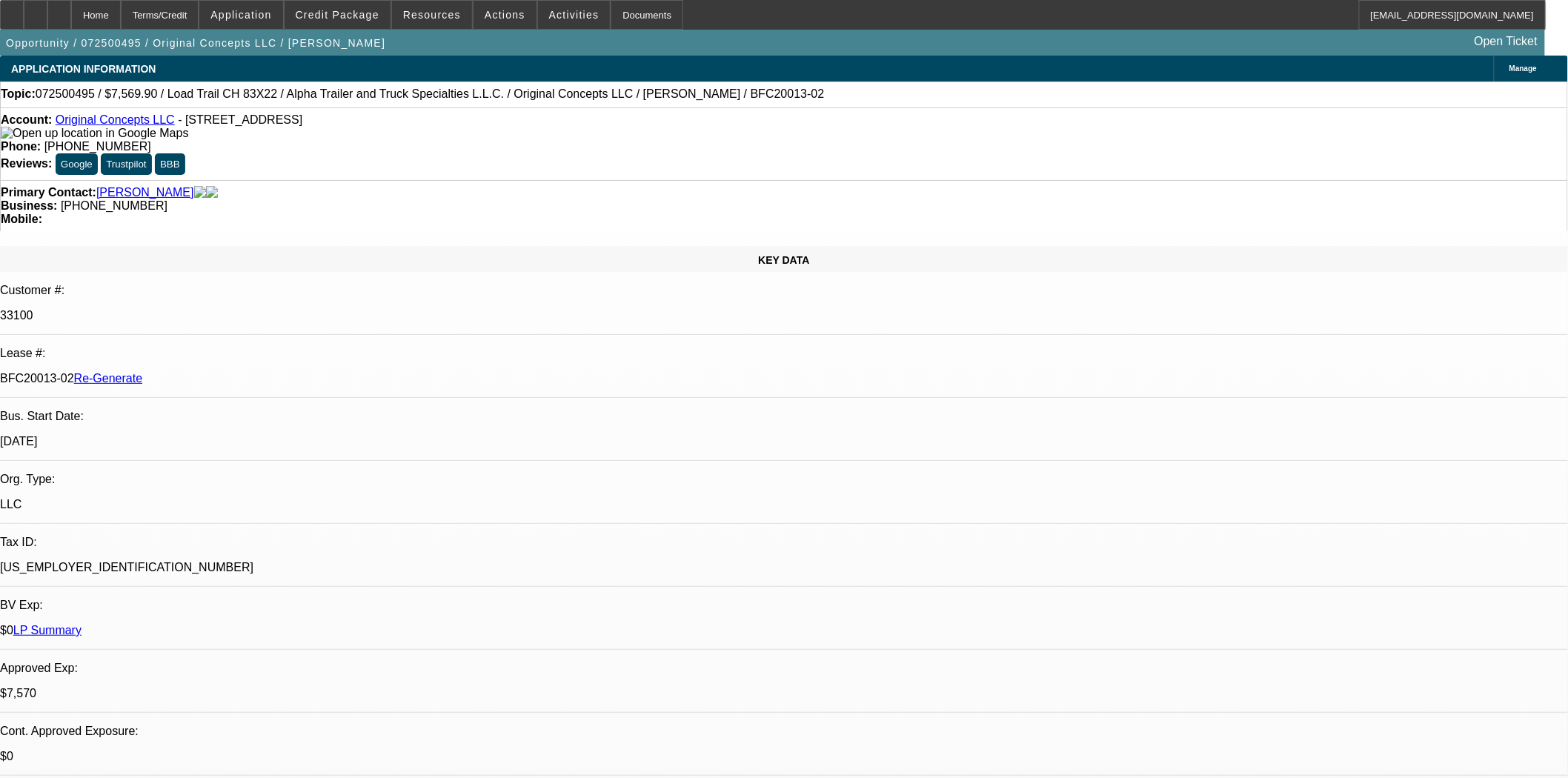
select select "2"
select select "0"
select select "6"
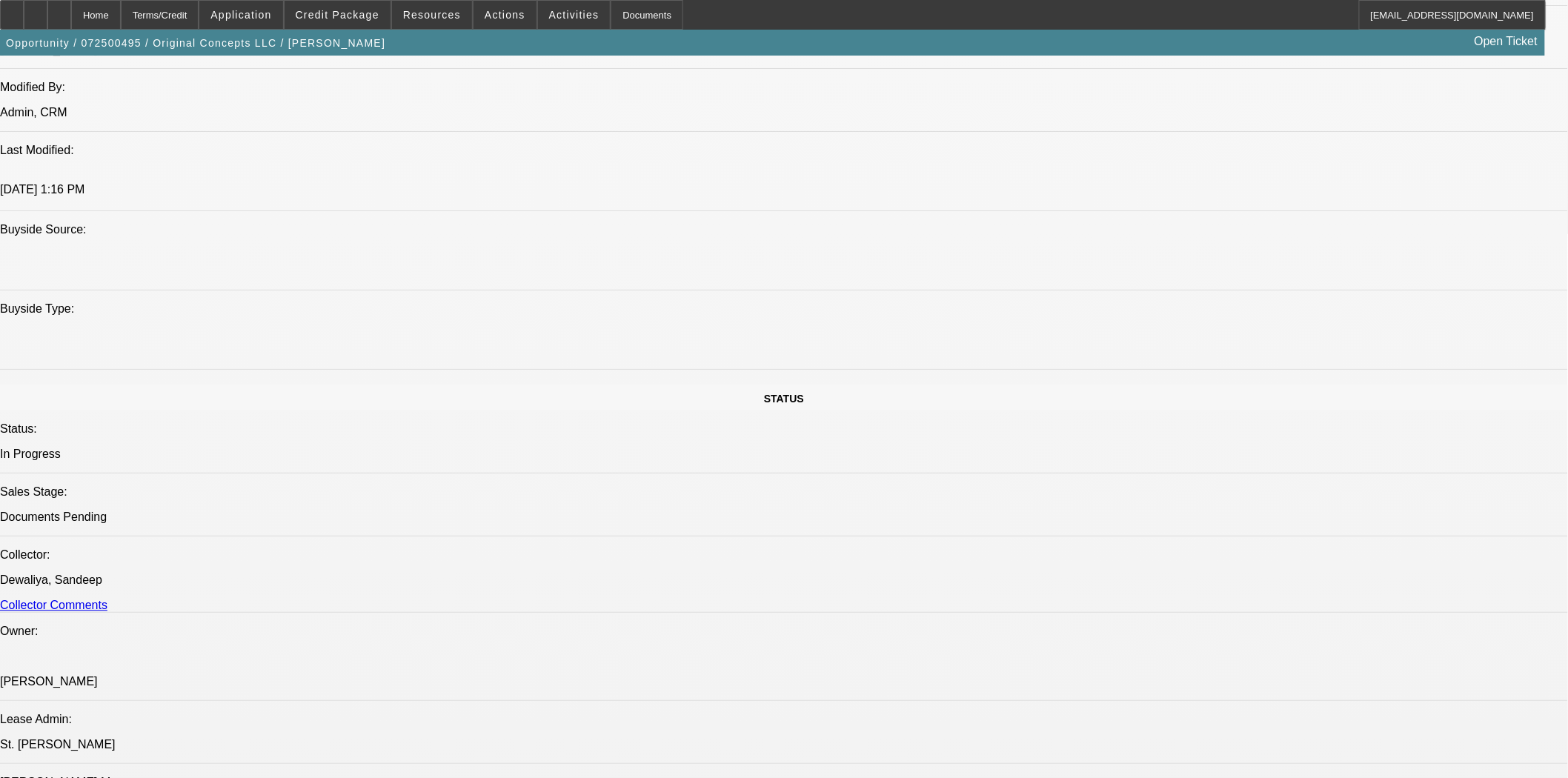
scroll to position [1892, 0]
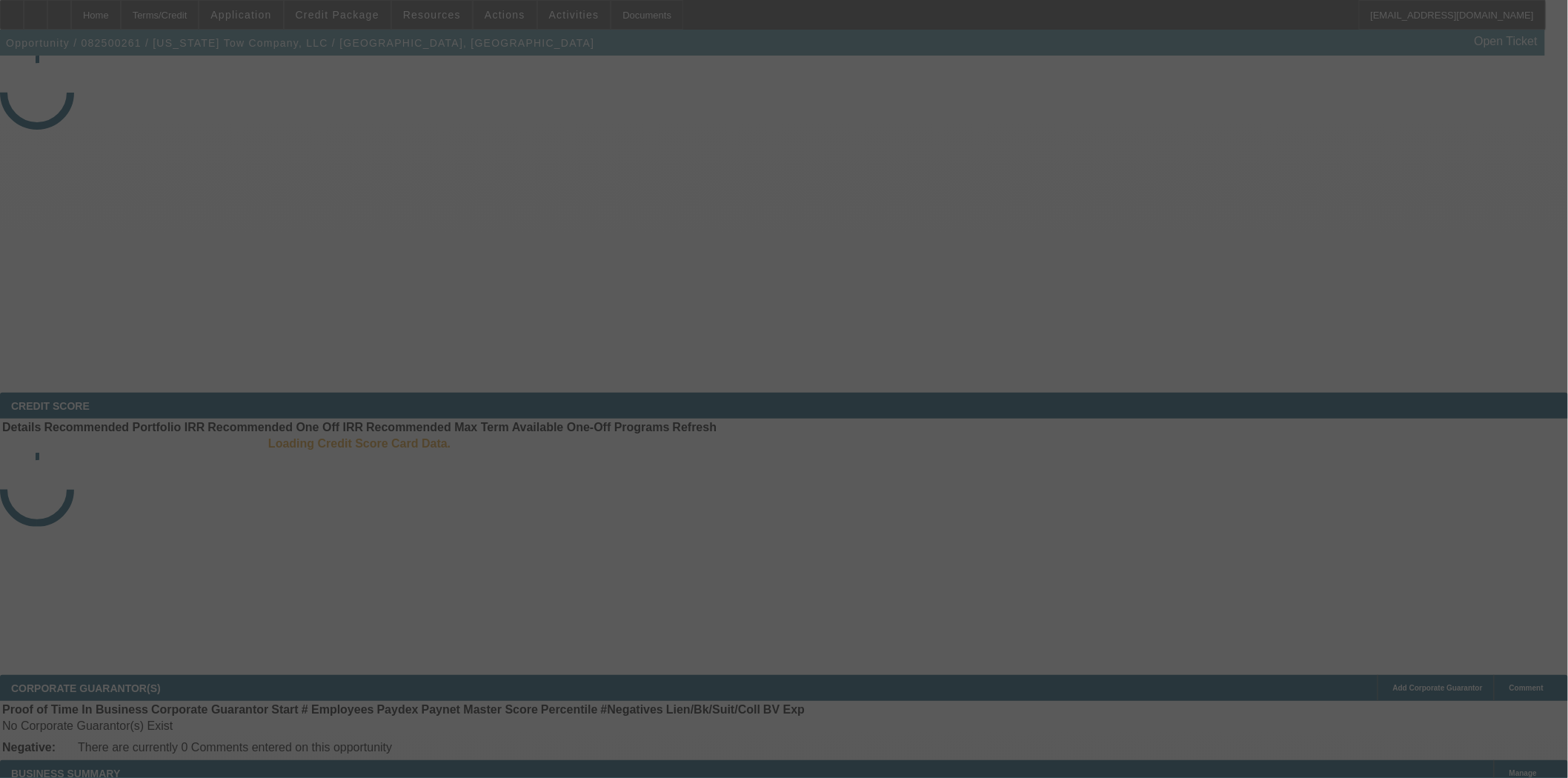
select select "4"
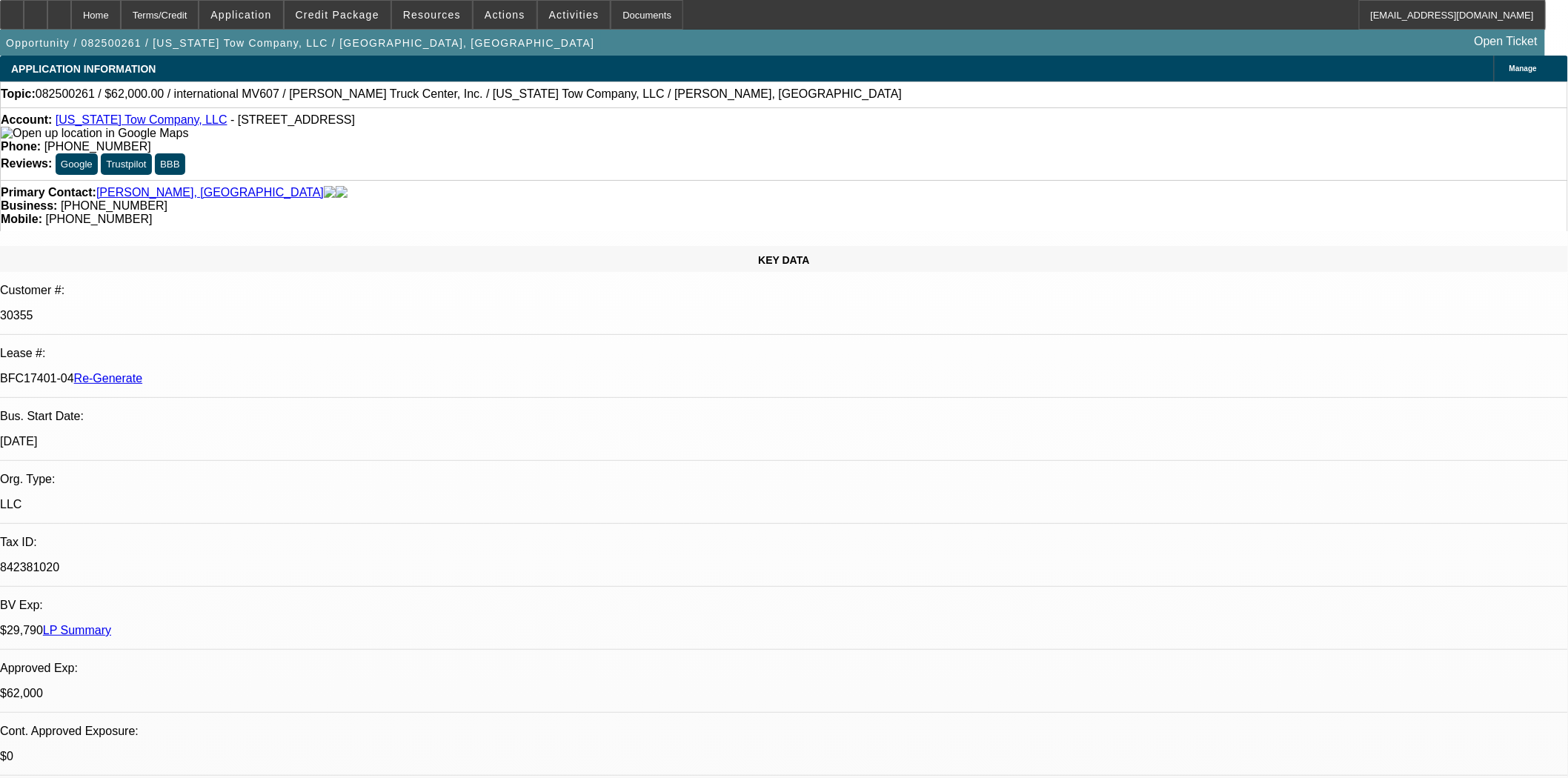
select select "0"
select select "2"
select select "0"
select select "6"
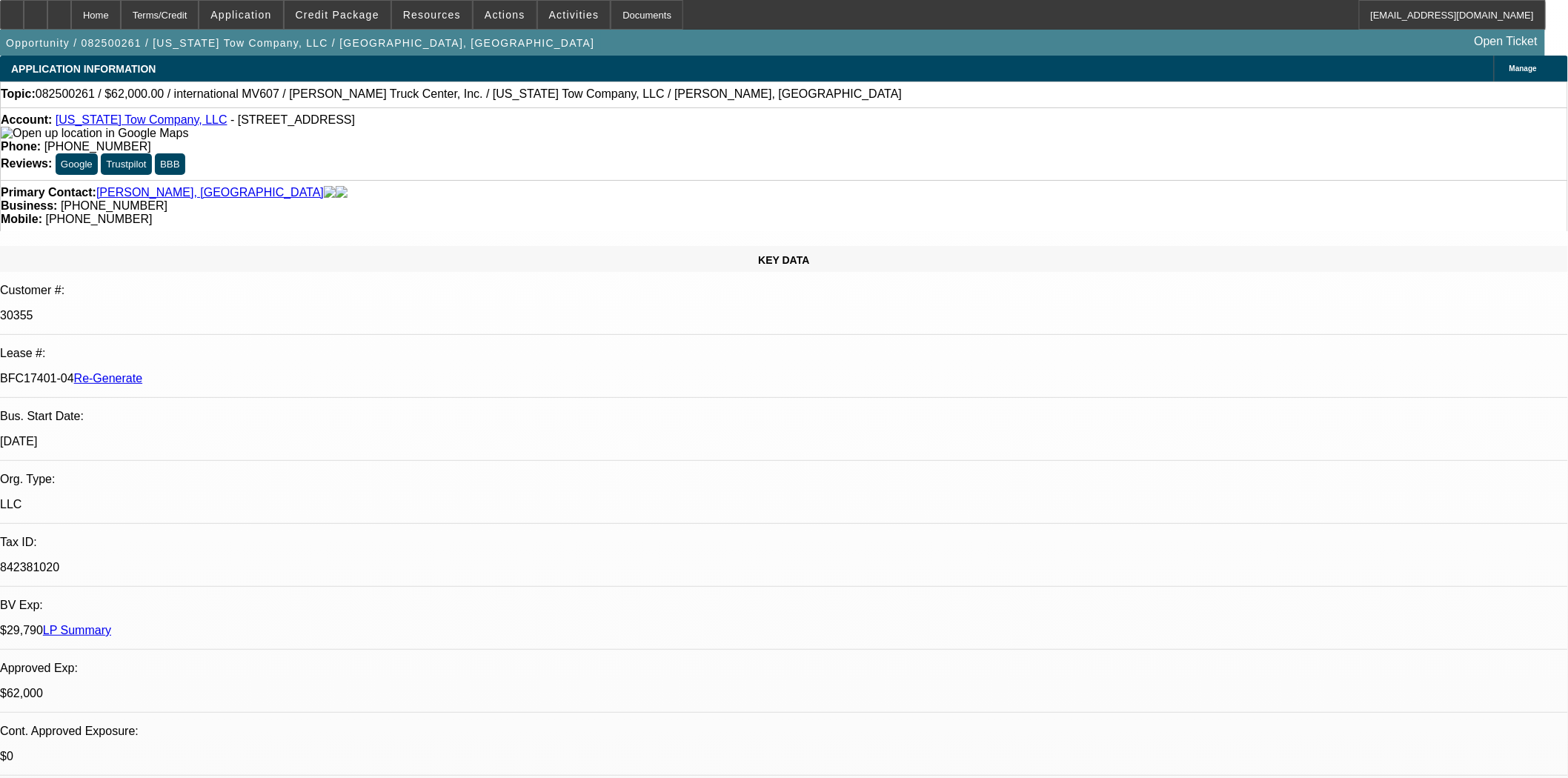
click at [631, 20] on div "Documents" at bounding box center [647, 15] width 73 height 30
